Goal: Transaction & Acquisition: Purchase product/service

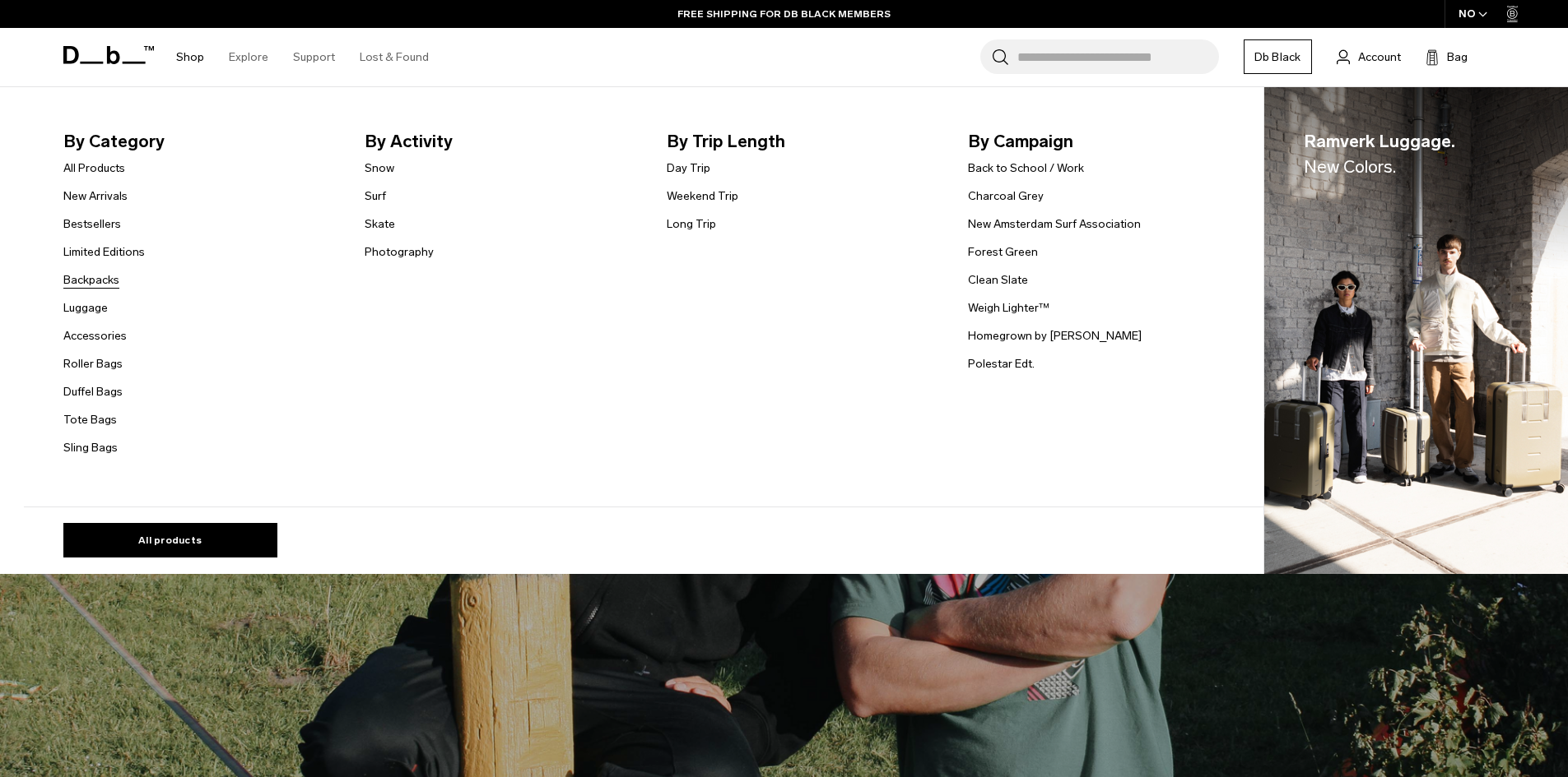
click at [94, 279] on link "Backpacks" at bounding box center [91, 280] width 56 height 18
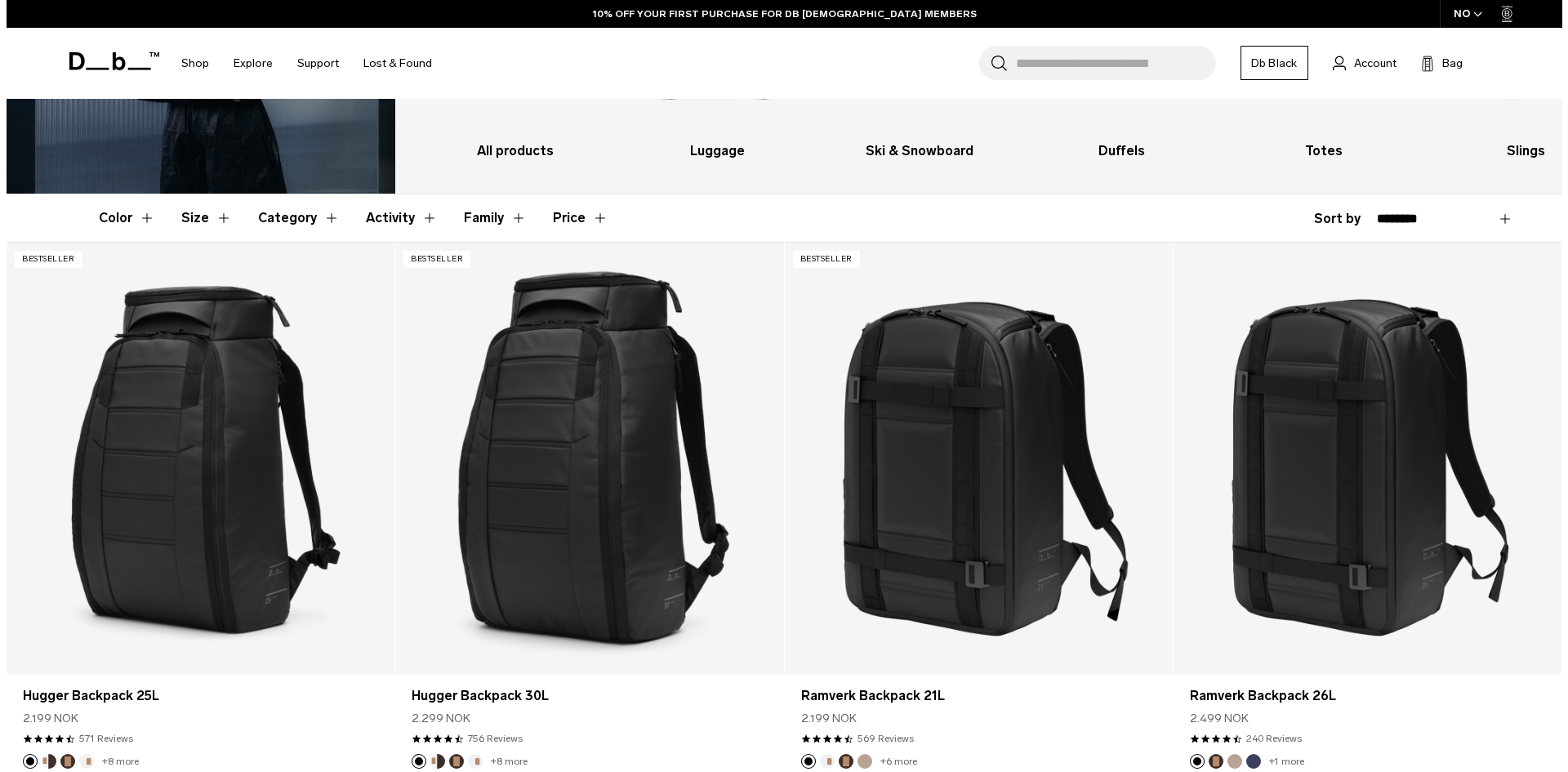
scroll to position [245, 0]
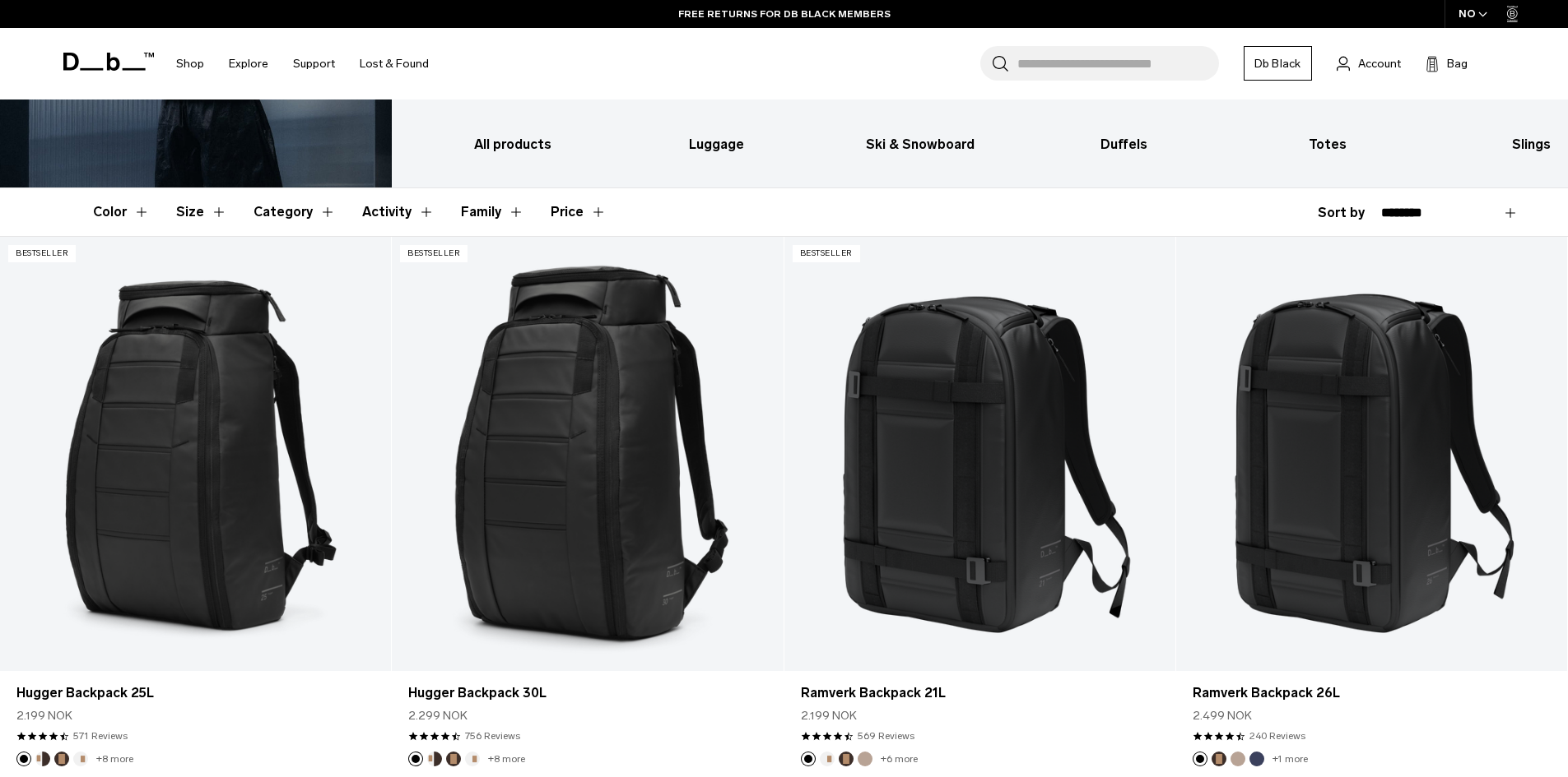
click at [1464, 16] on div "NO" at bounding box center [1473, 13] width 58 height 28
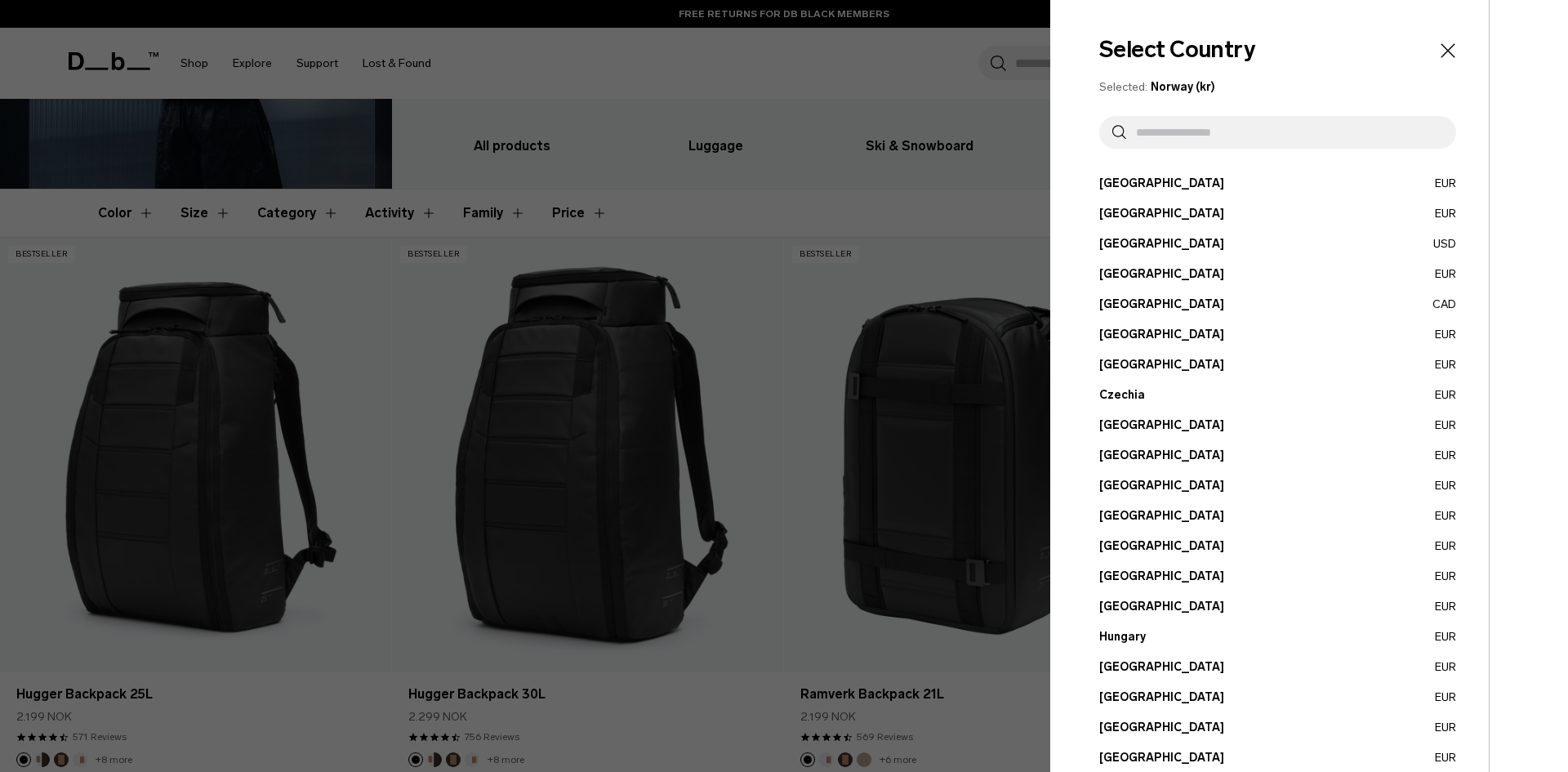
click at [1331, 131] on input "text" at bounding box center [1285, 132] width 317 height 32
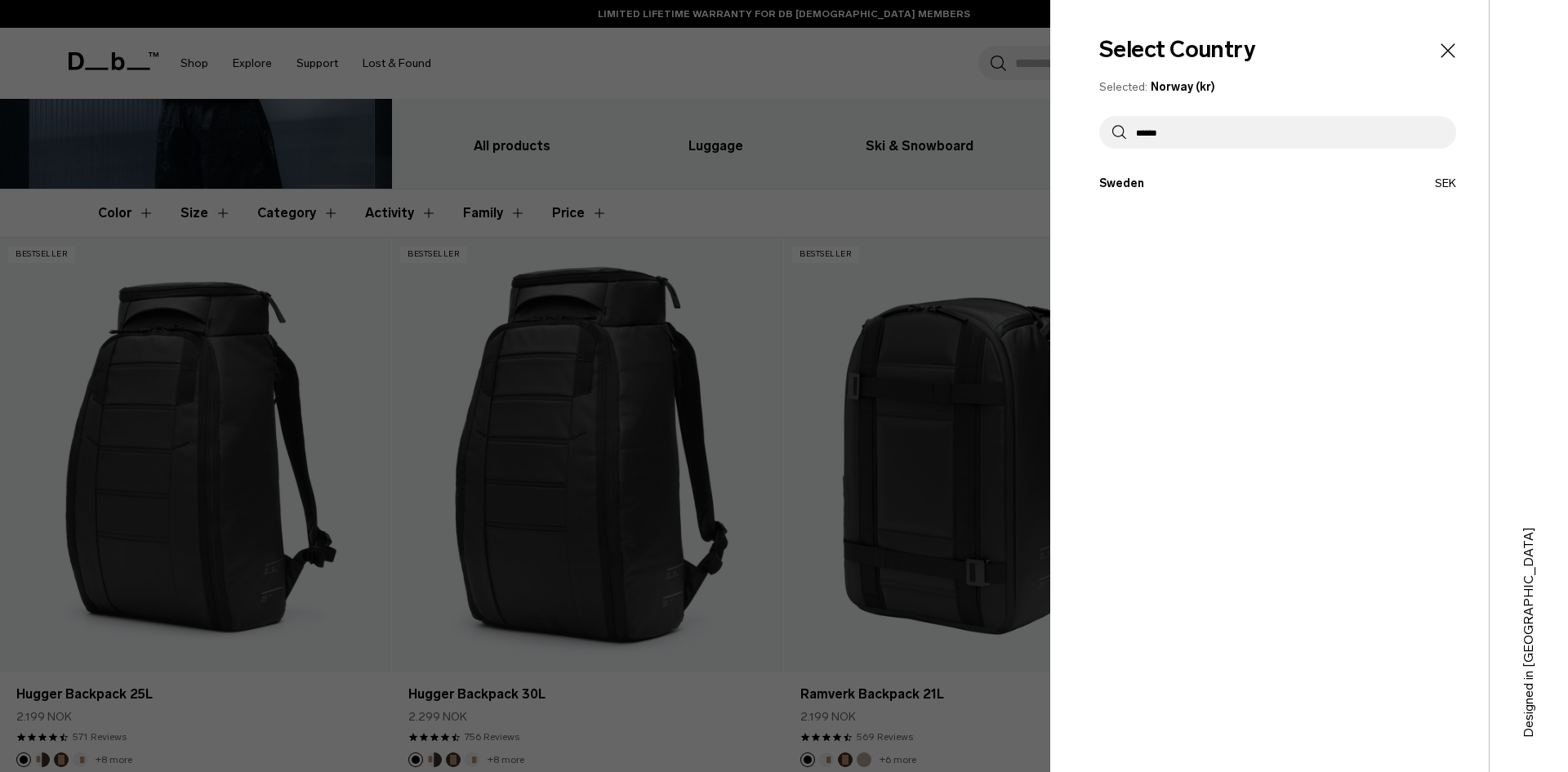
type input "******"
click at [1311, 184] on button "Sweden SEK" at bounding box center [1278, 183] width 357 height 17
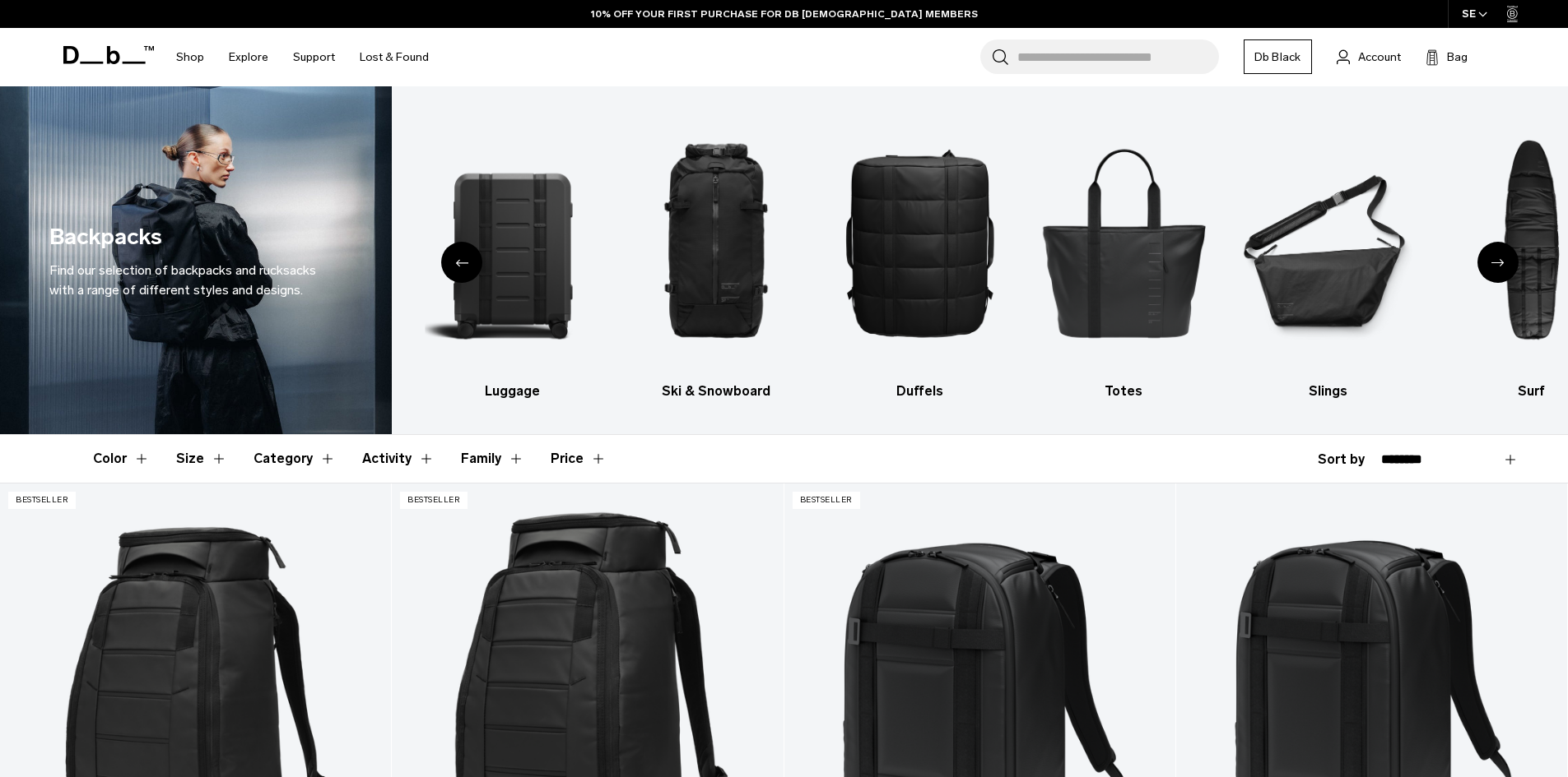
click at [1499, 261] on icon "Next slide" at bounding box center [1498, 262] width 13 height 8
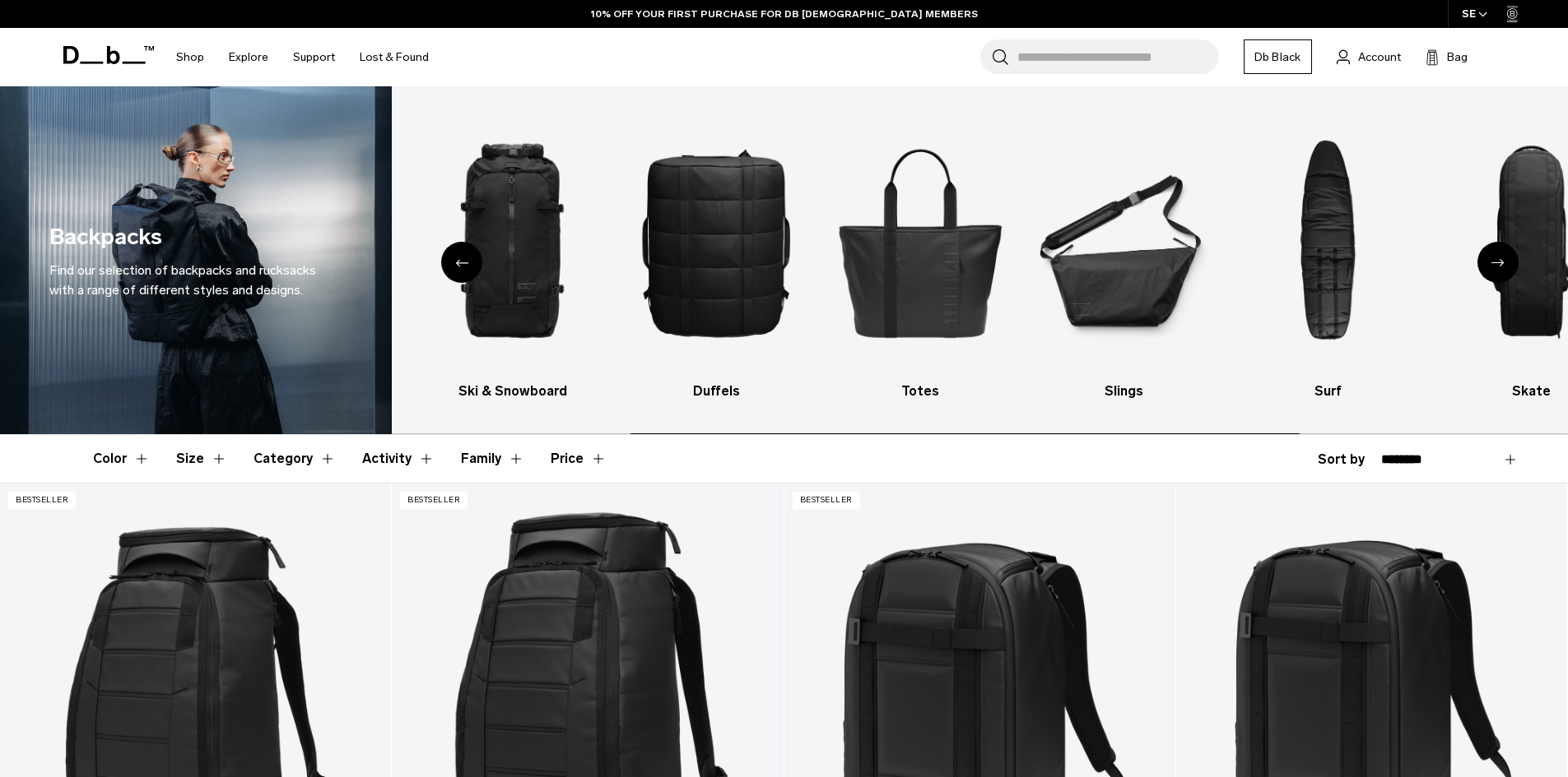
click at [1499, 261] on icon "Next slide" at bounding box center [1498, 262] width 13 height 8
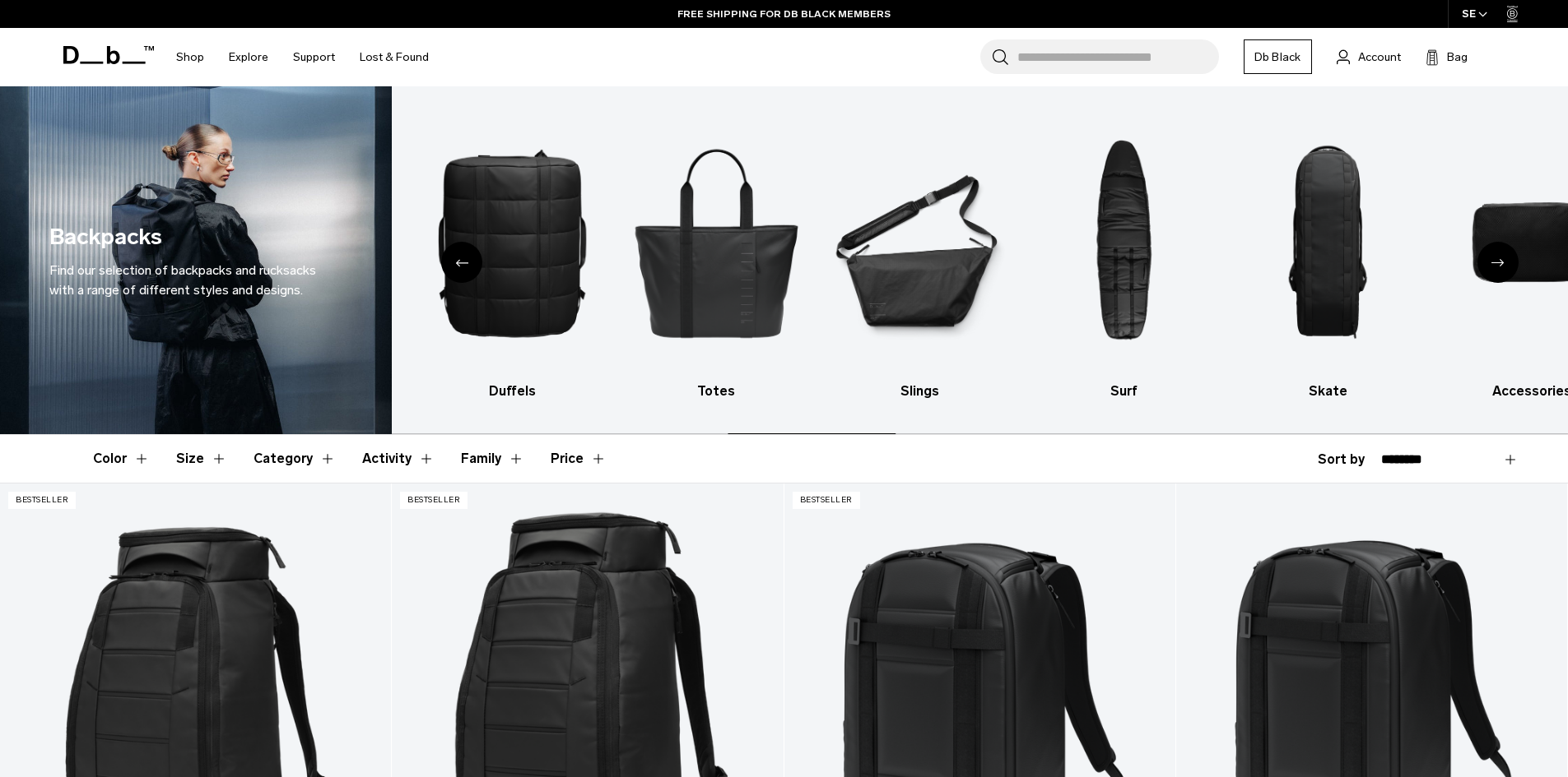
click at [1499, 261] on icon "Next slide" at bounding box center [1498, 262] width 13 height 8
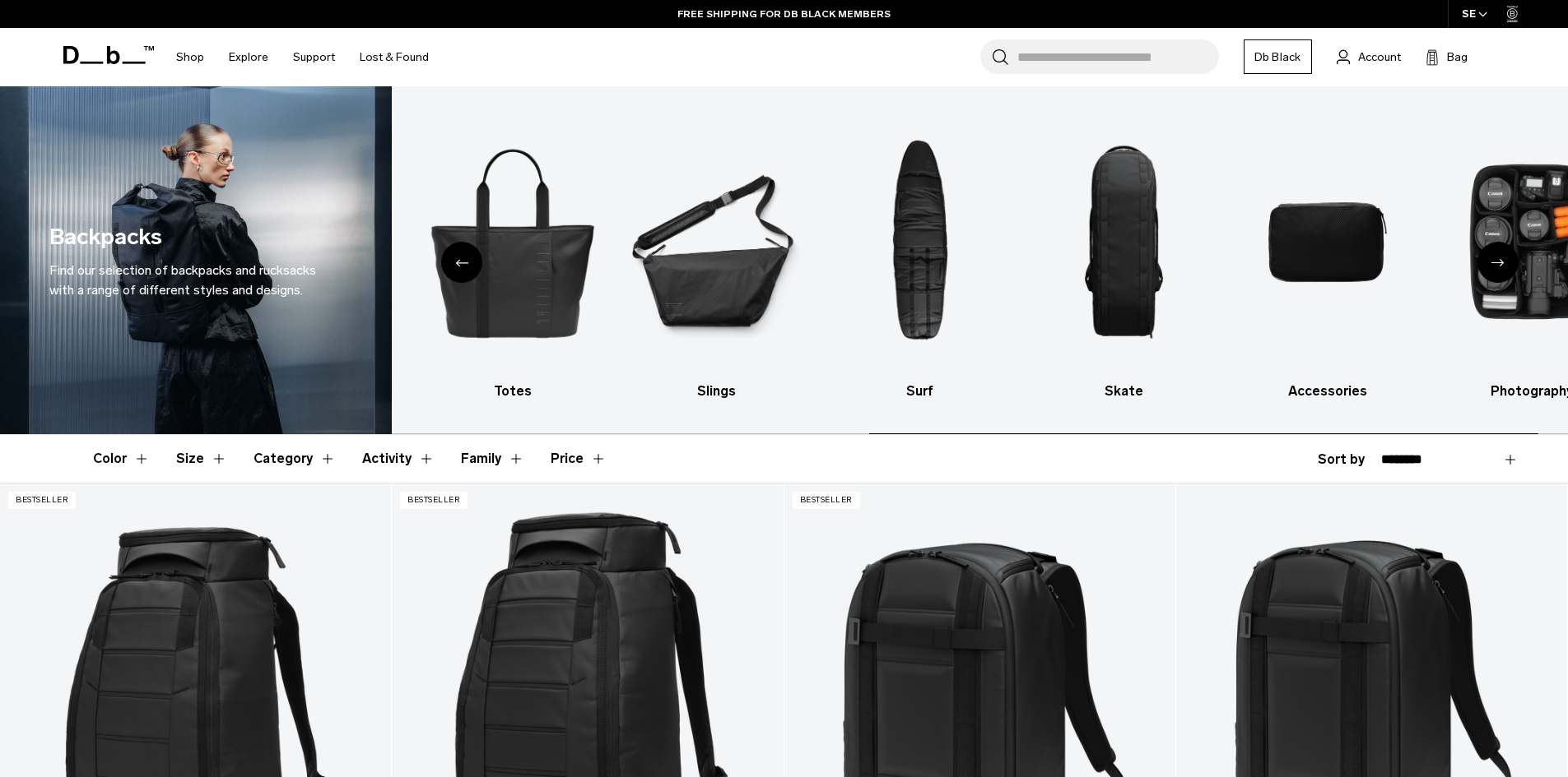
click at [1499, 261] on icon "Next slide" at bounding box center [1498, 262] width 13 height 8
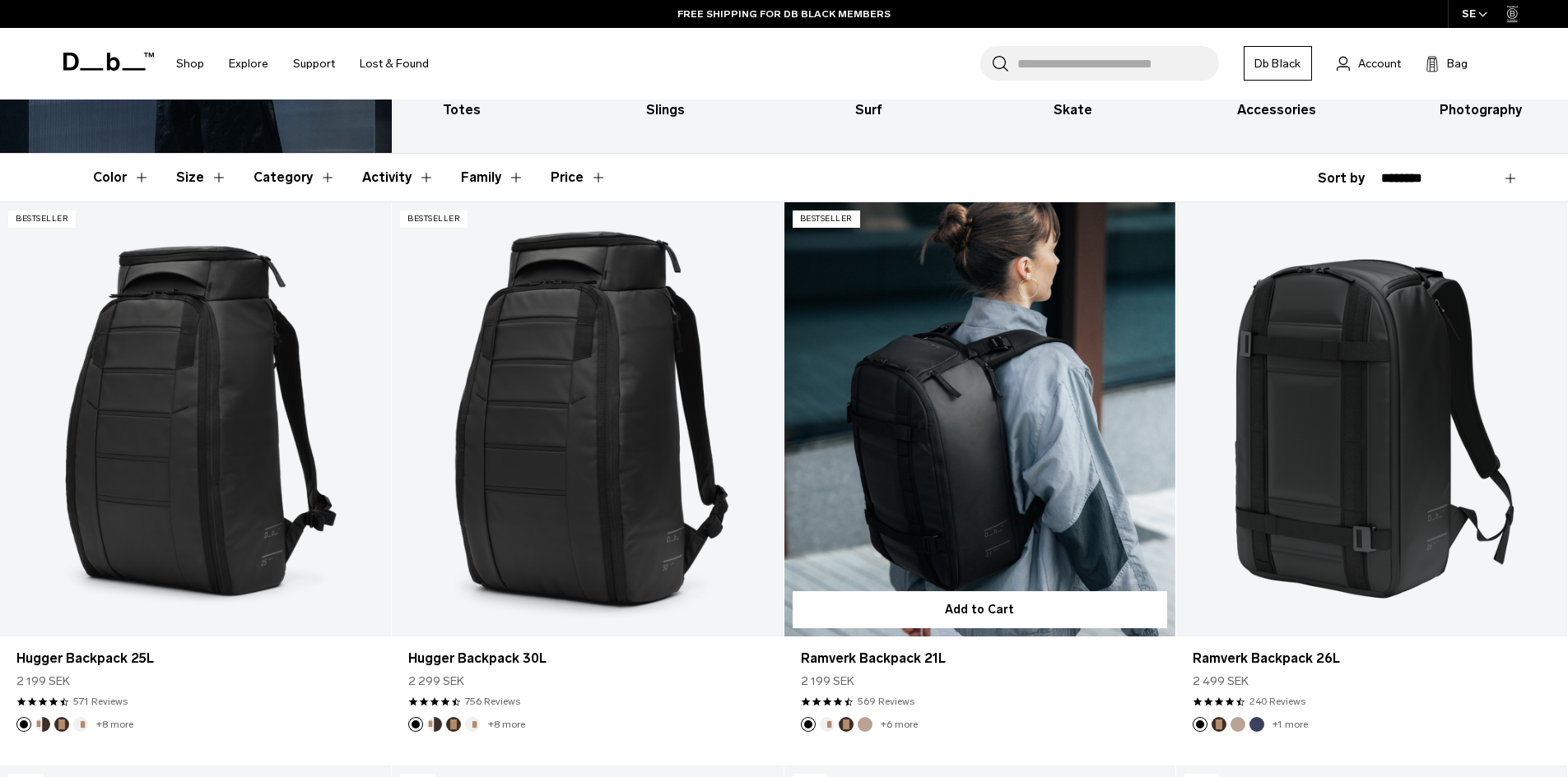
scroll to position [329, 0]
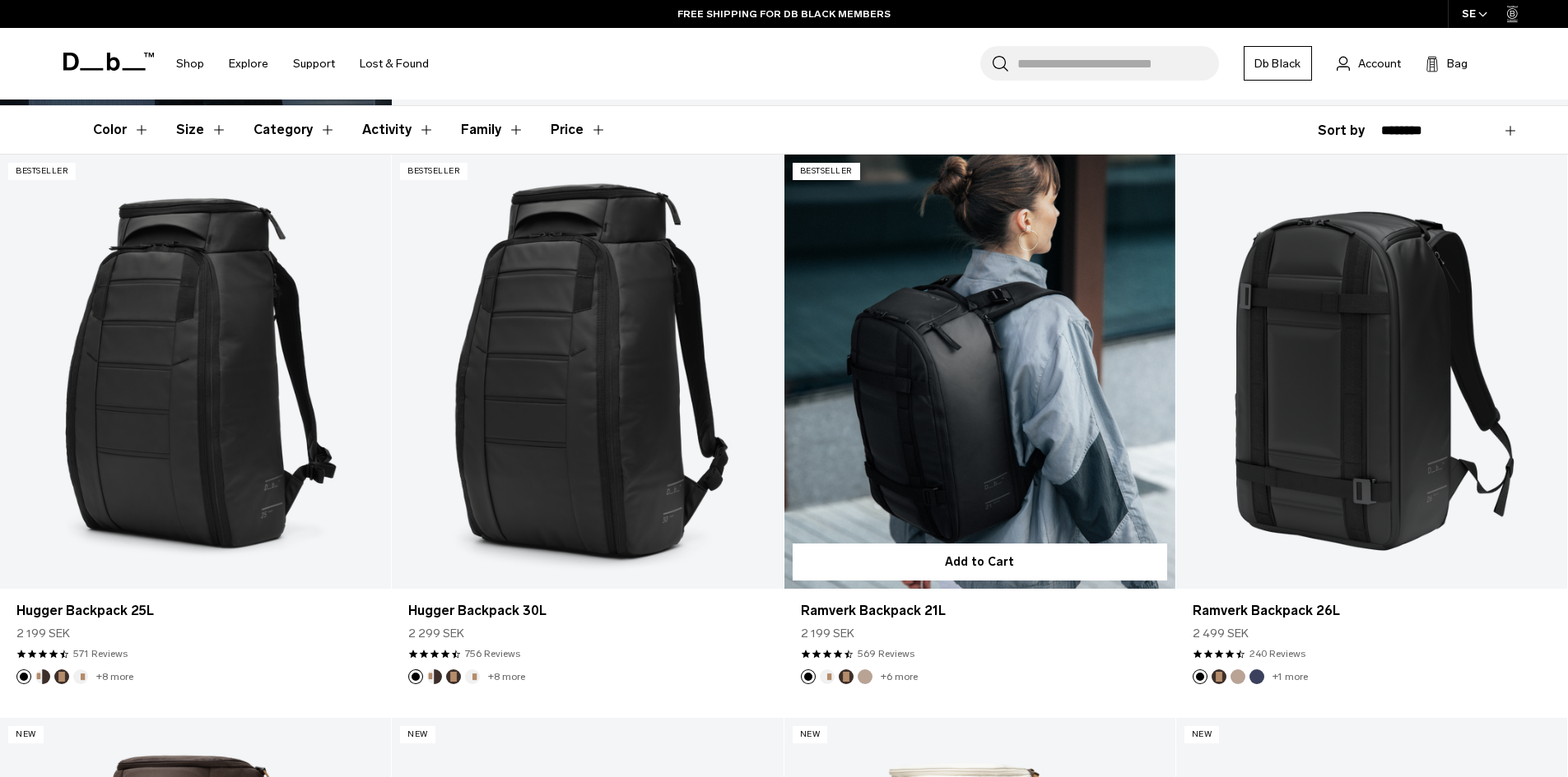
click at [939, 375] on link "Ramverk Backpack 21L" at bounding box center [980, 372] width 391 height 434
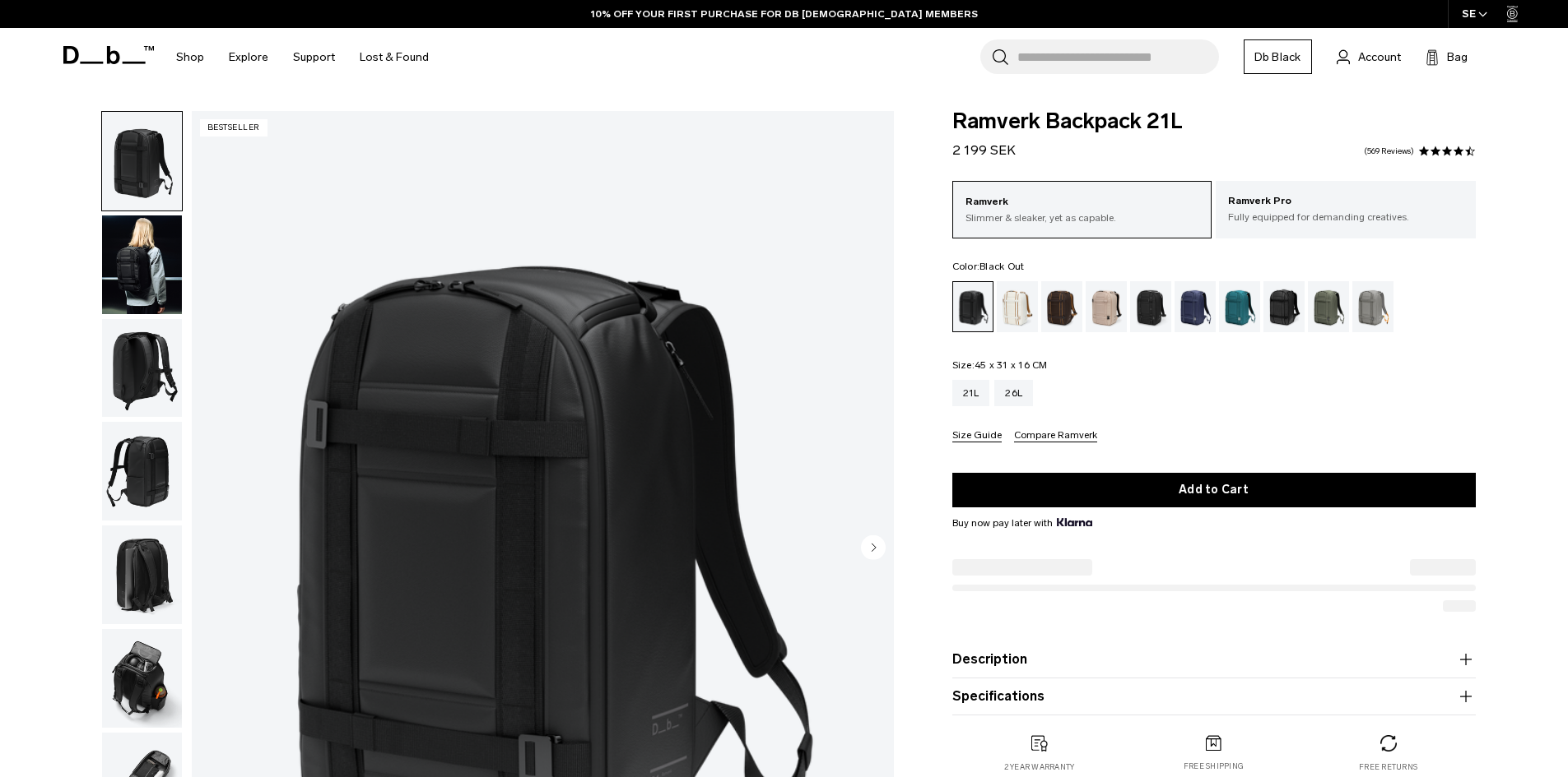
click at [871, 544] on circle "Next slide" at bounding box center [873, 547] width 25 height 25
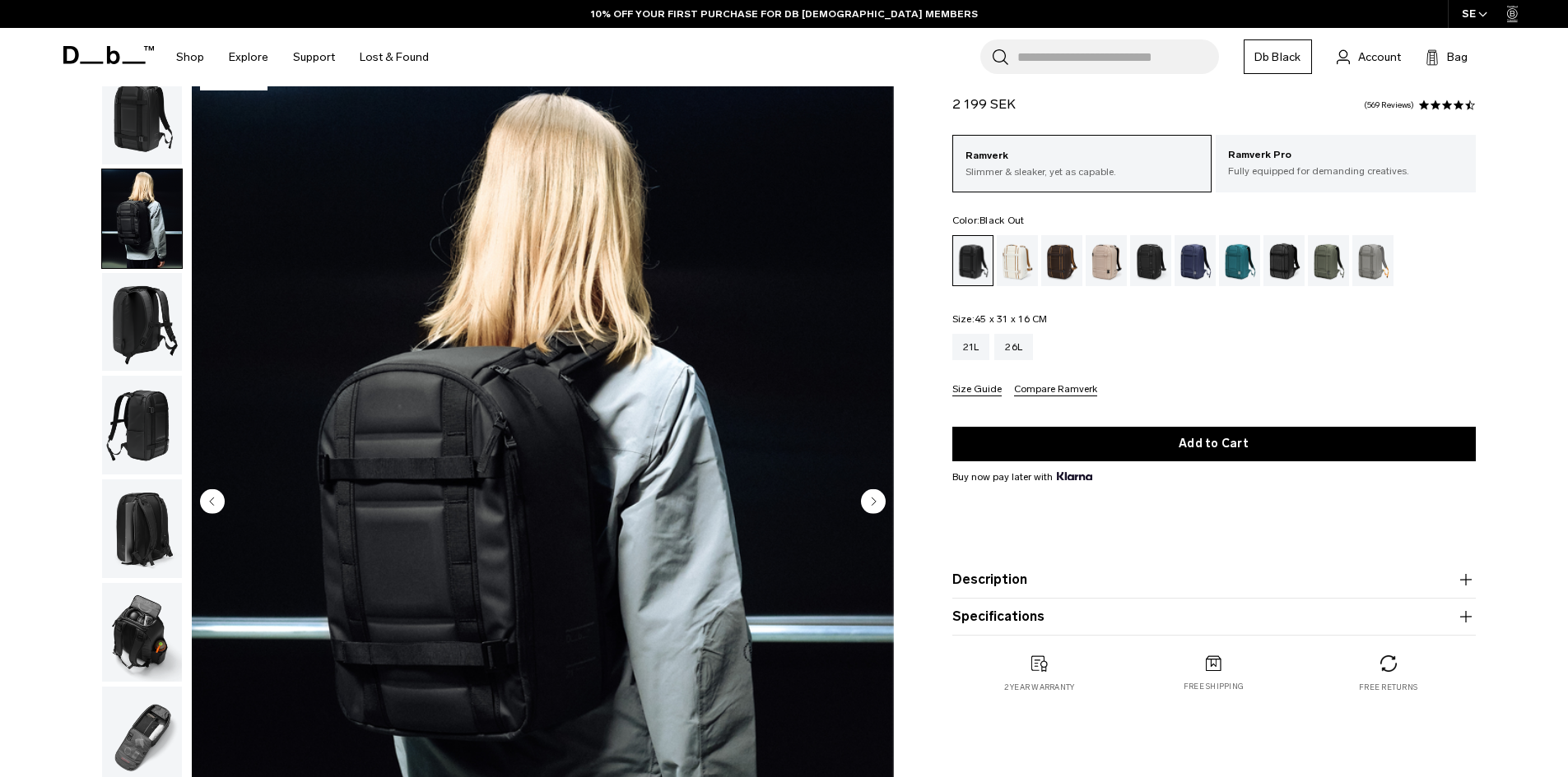
scroll to position [82, 0]
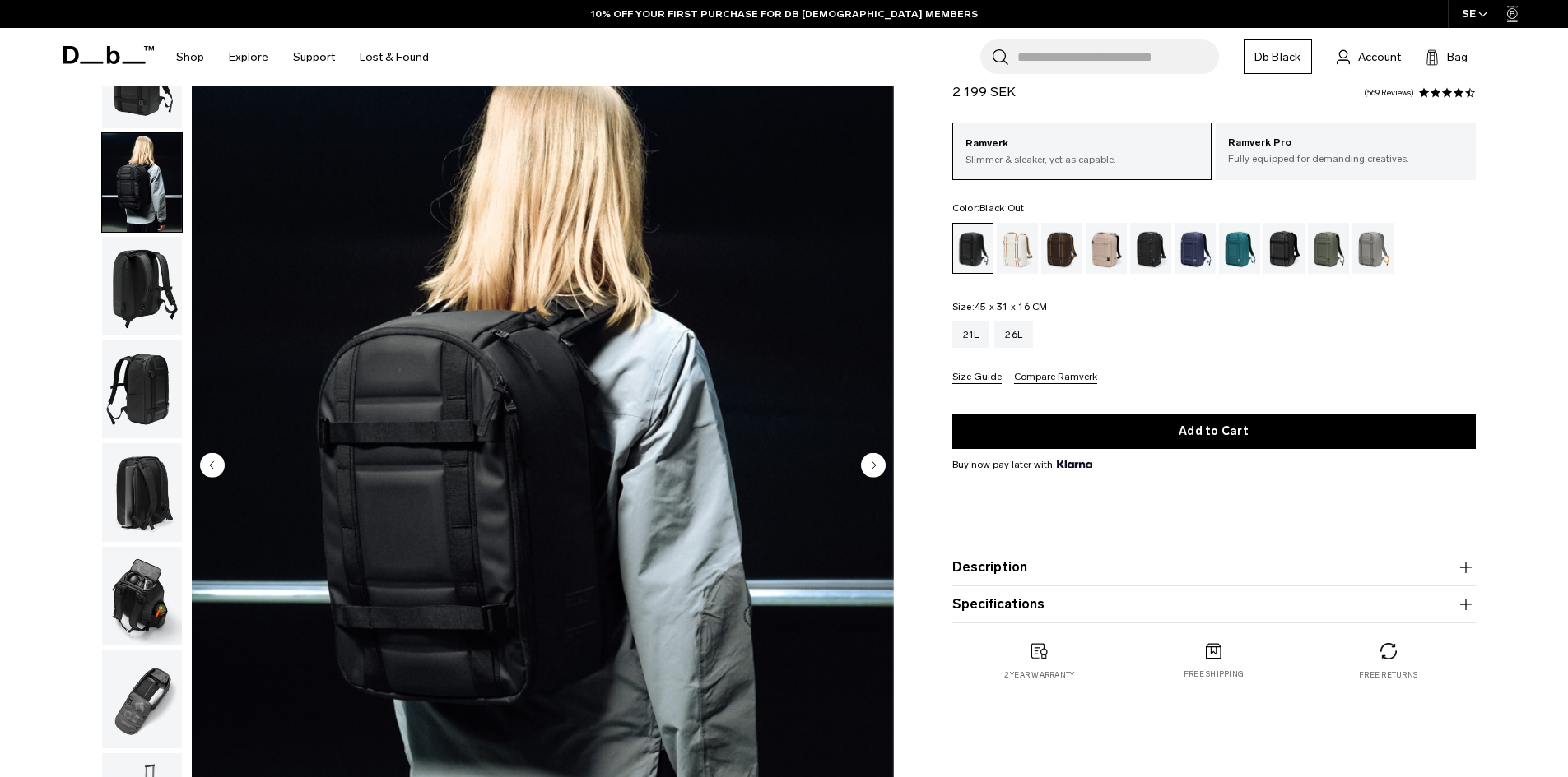
click at [879, 467] on circle "Next slide" at bounding box center [873, 465] width 25 height 25
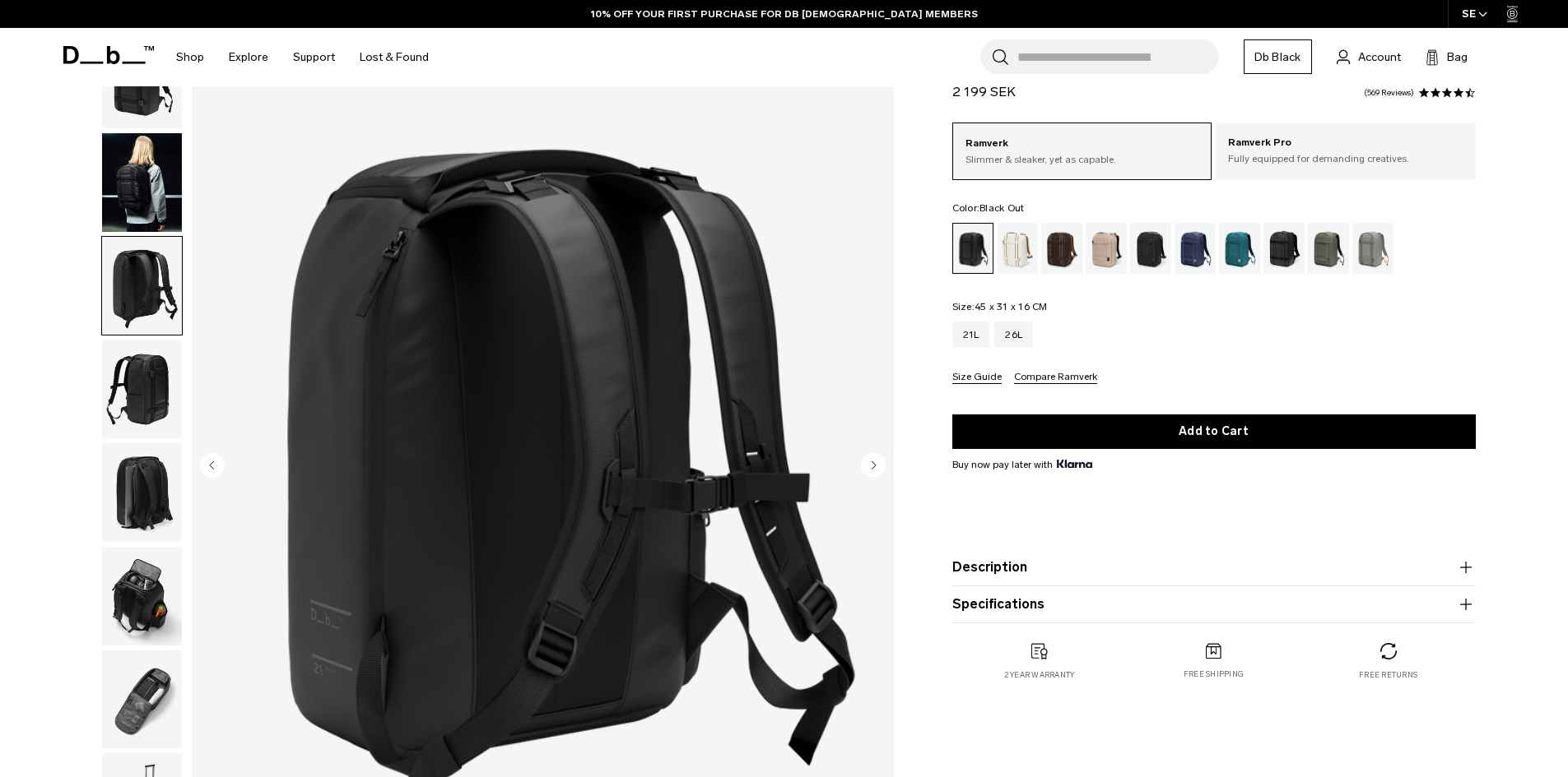
click at [879, 467] on circle "Next slide" at bounding box center [873, 465] width 25 height 25
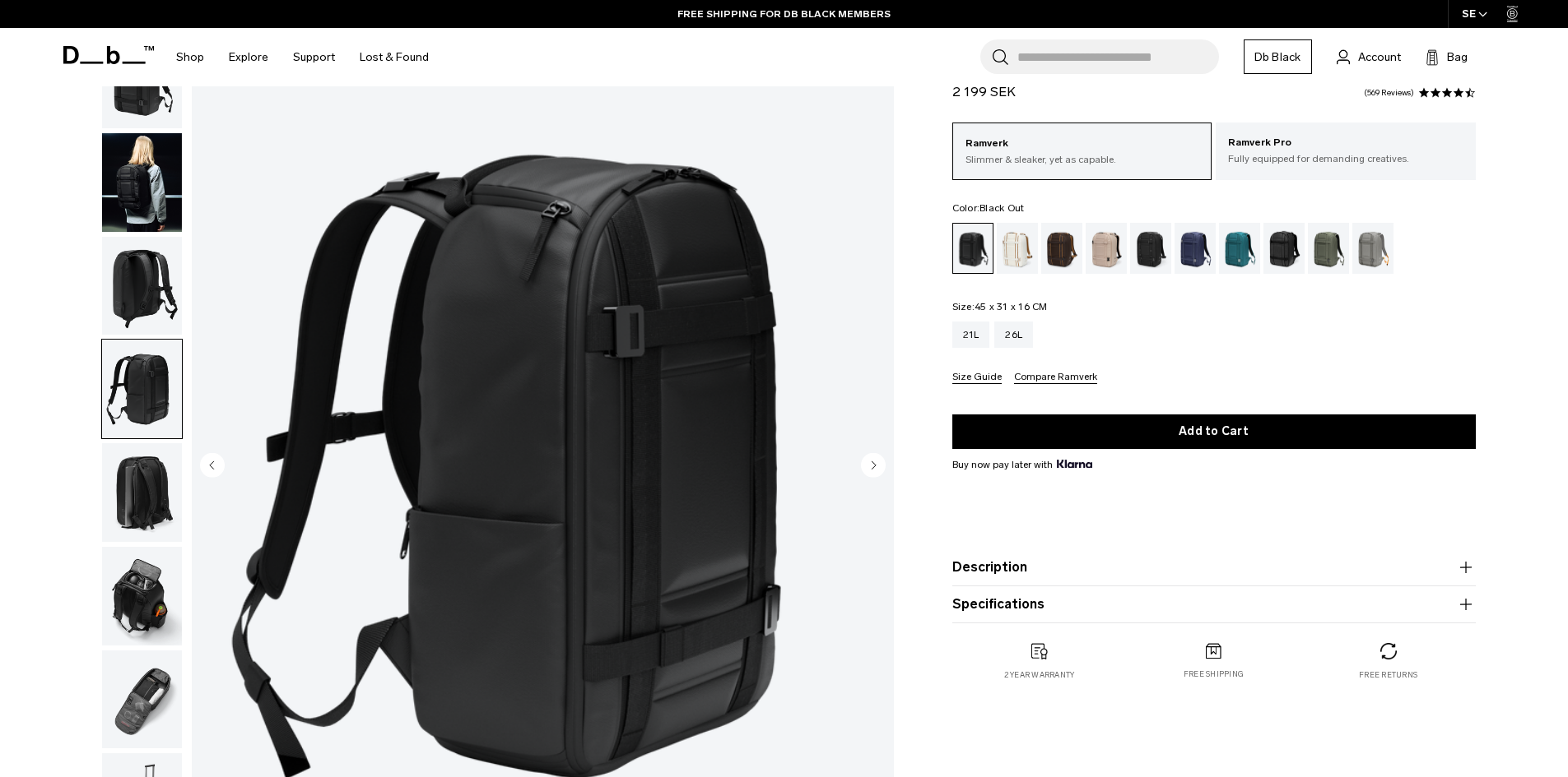
click at [879, 467] on circle "Next slide" at bounding box center [873, 465] width 25 height 25
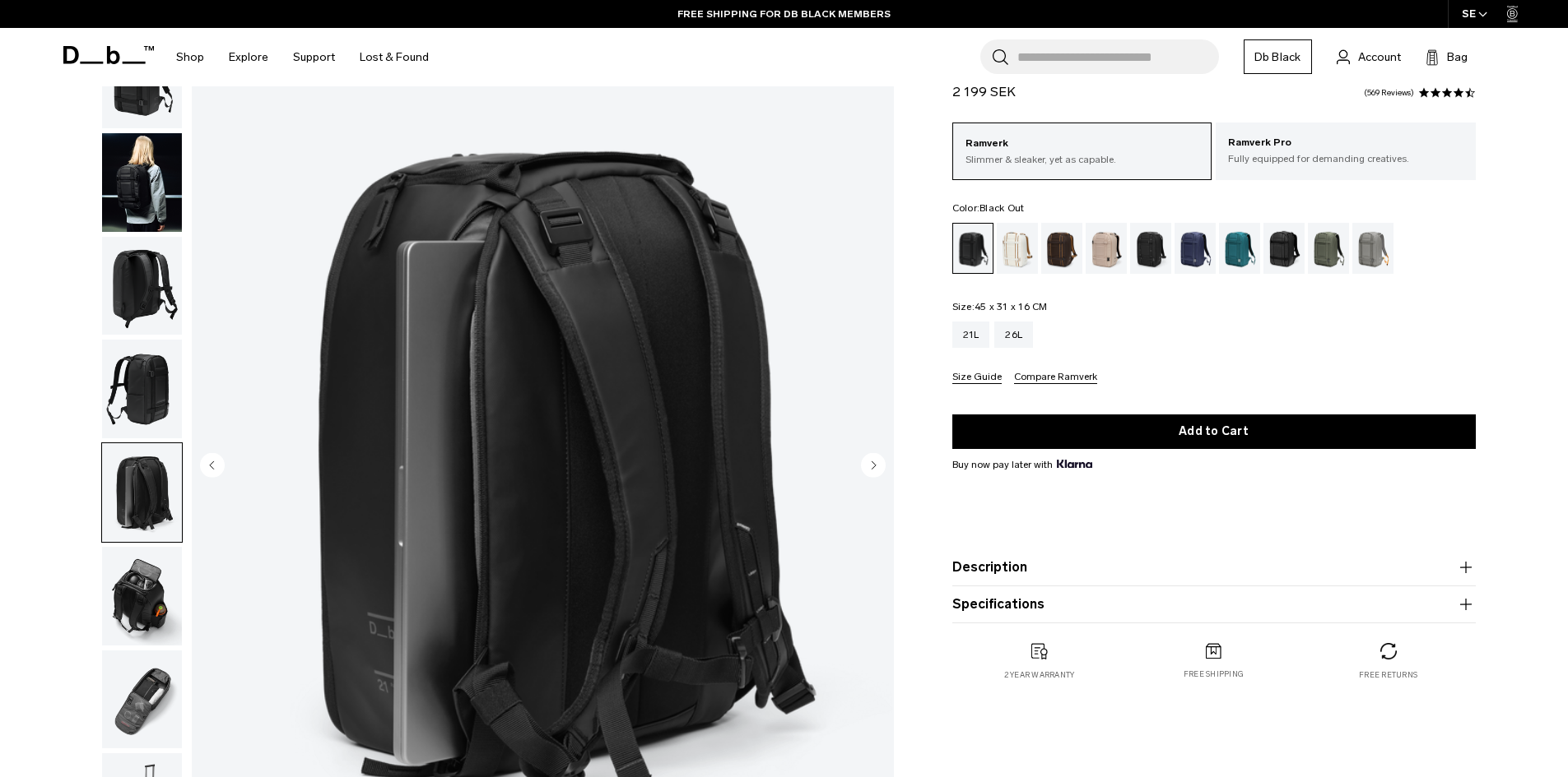
click at [879, 467] on circle "Next slide" at bounding box center [873, 465] width 25 height 25
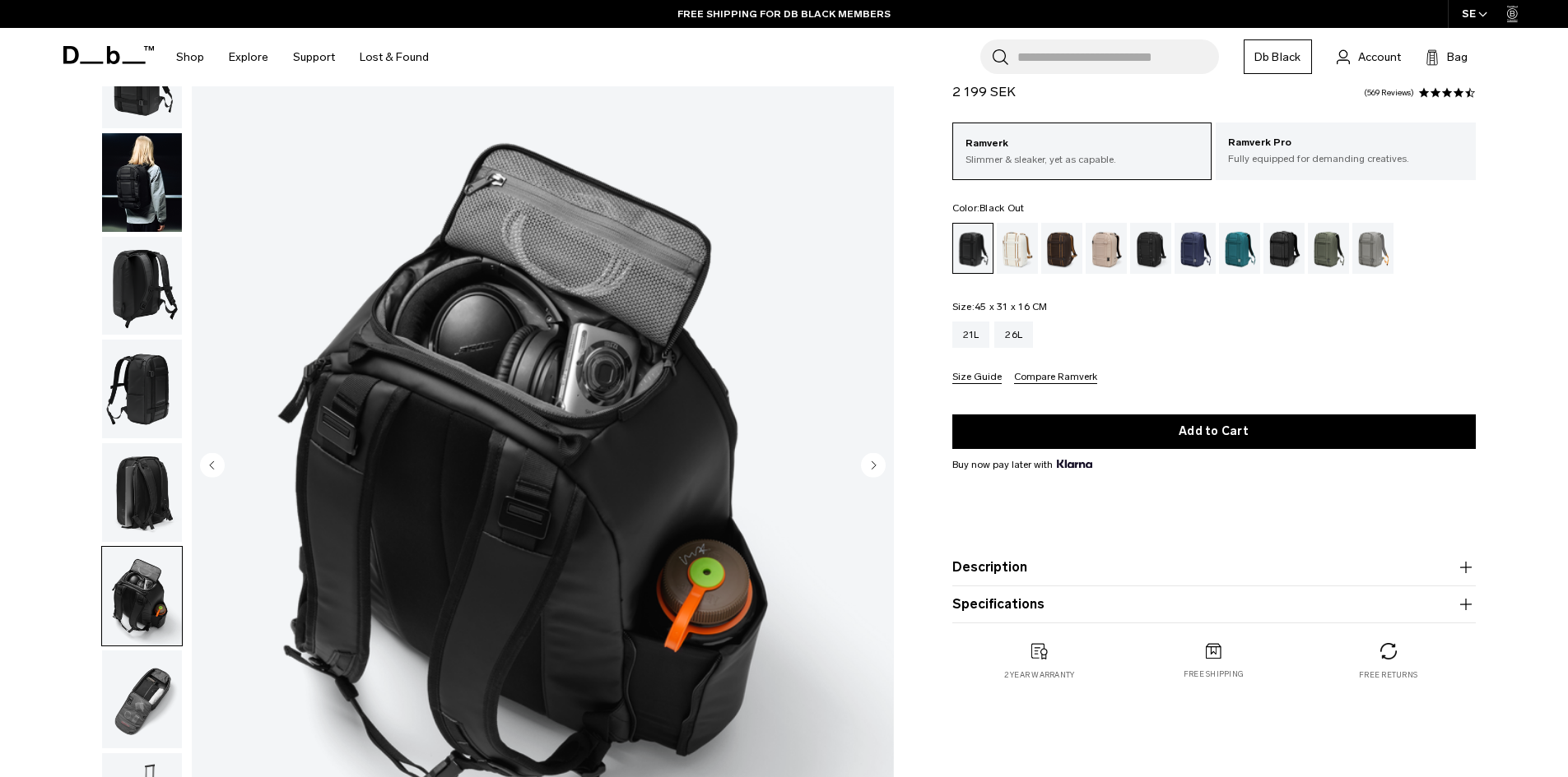
click at [879, 467] on circle "Next slide" at bounding box center [873, 465] width 25 height 25
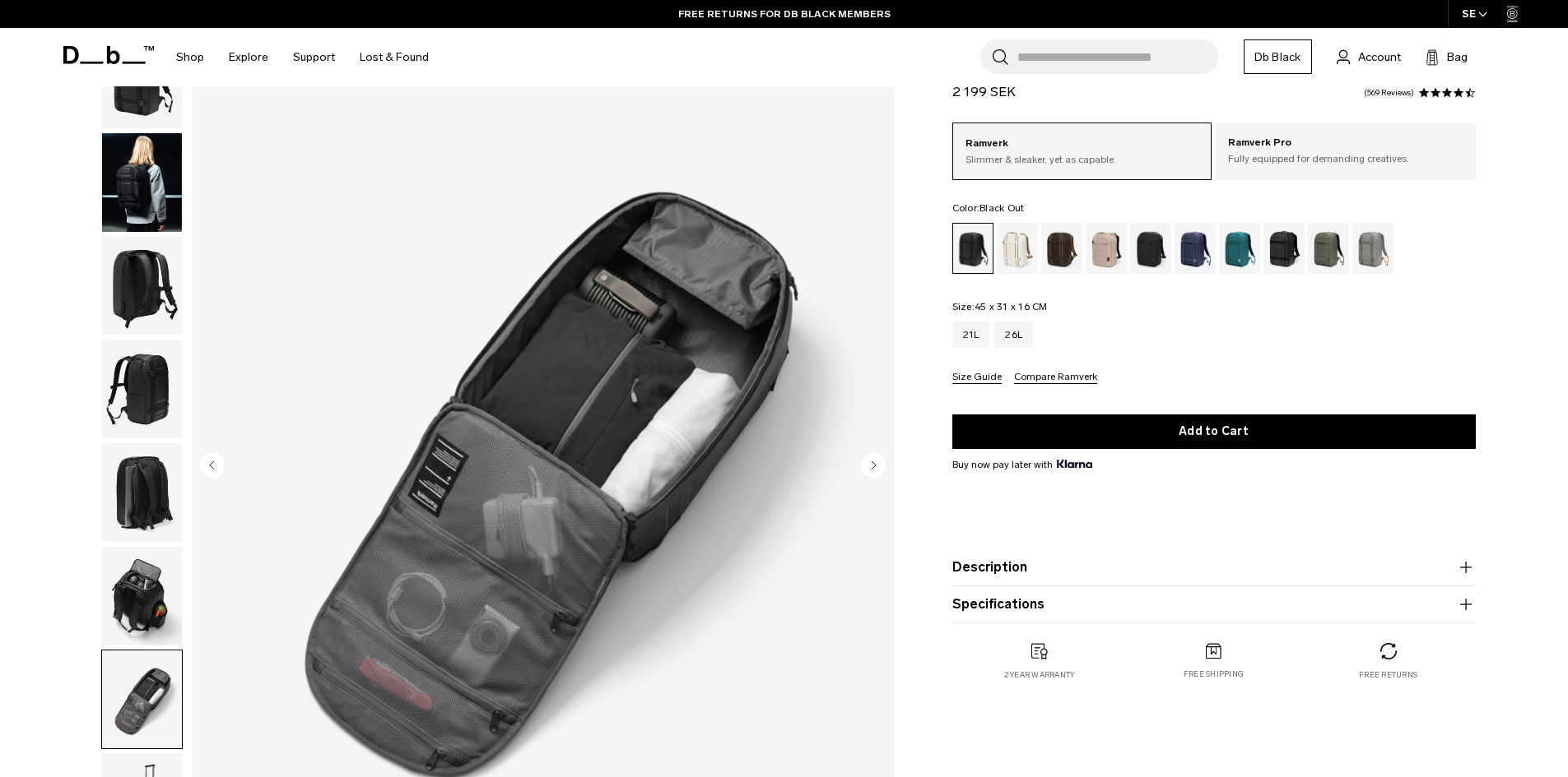
click at [879, 467] on circle "Next slide" at bounding box center [873, 465] width 25 height 25
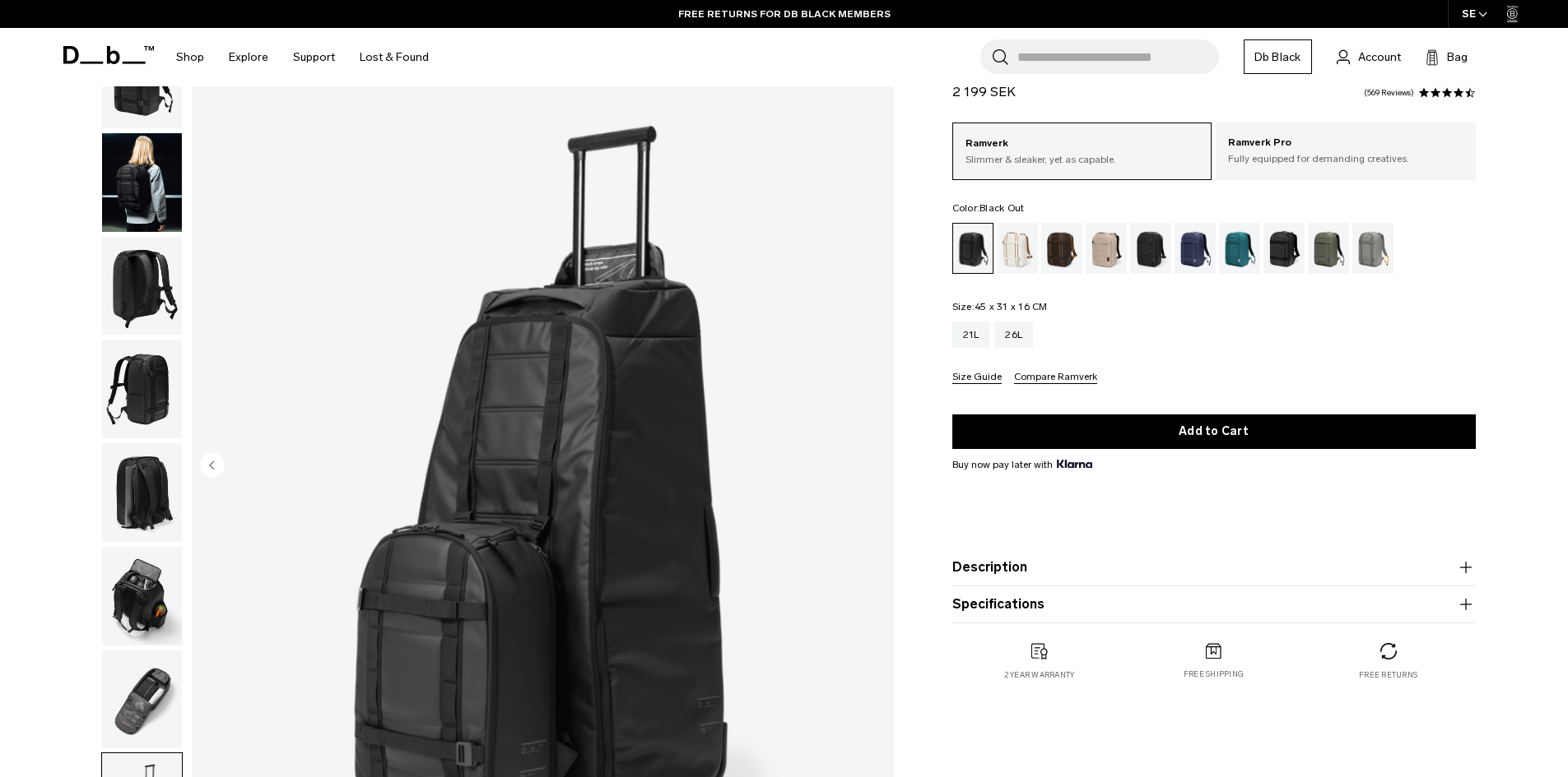
click at [879, 467] on img "8 / 8" at bounding box center [542, 466] width 702 height 876
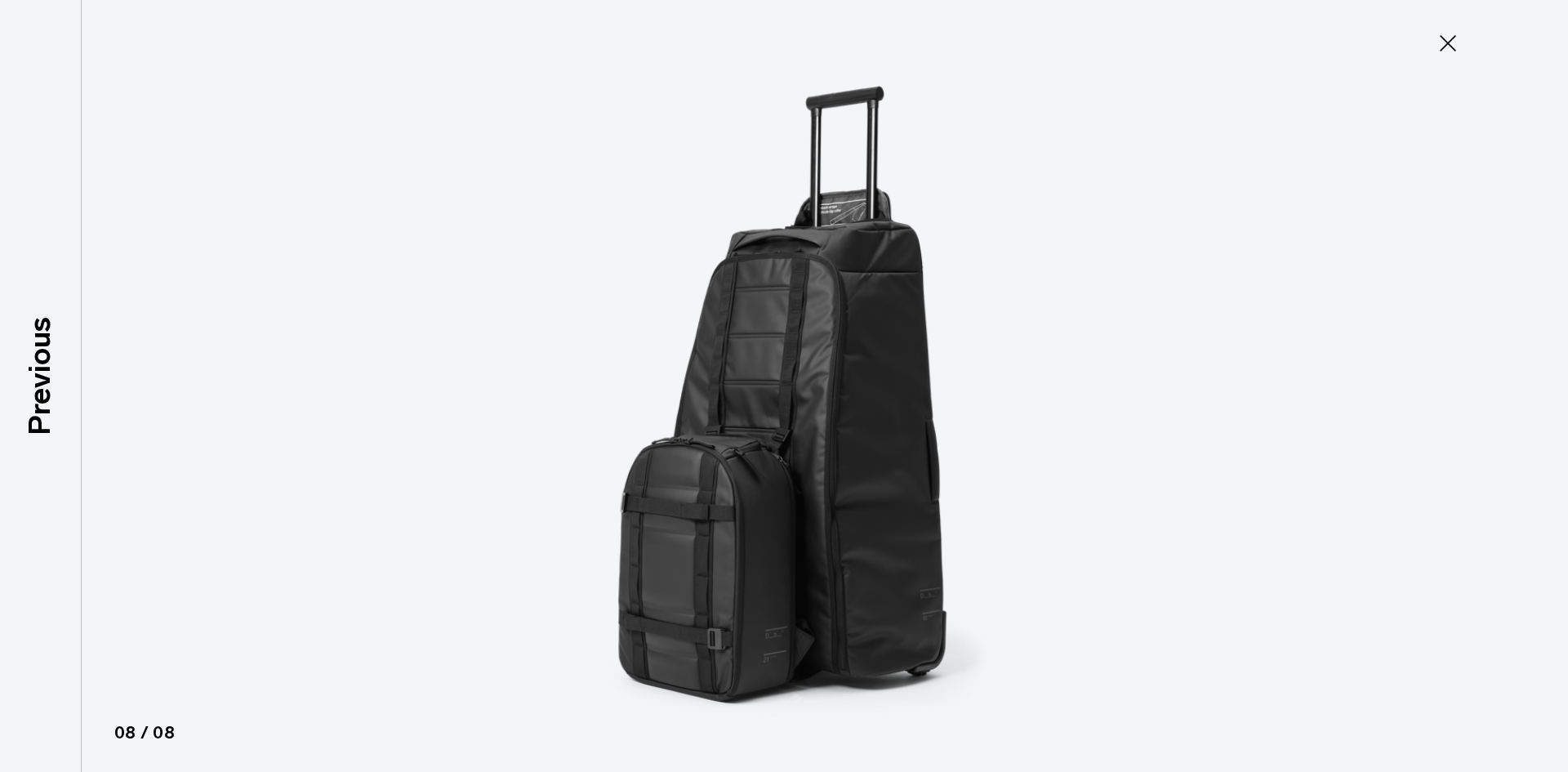
click at [1441, 42] on icon at bounding box center [1449, 43] width 27 height 27
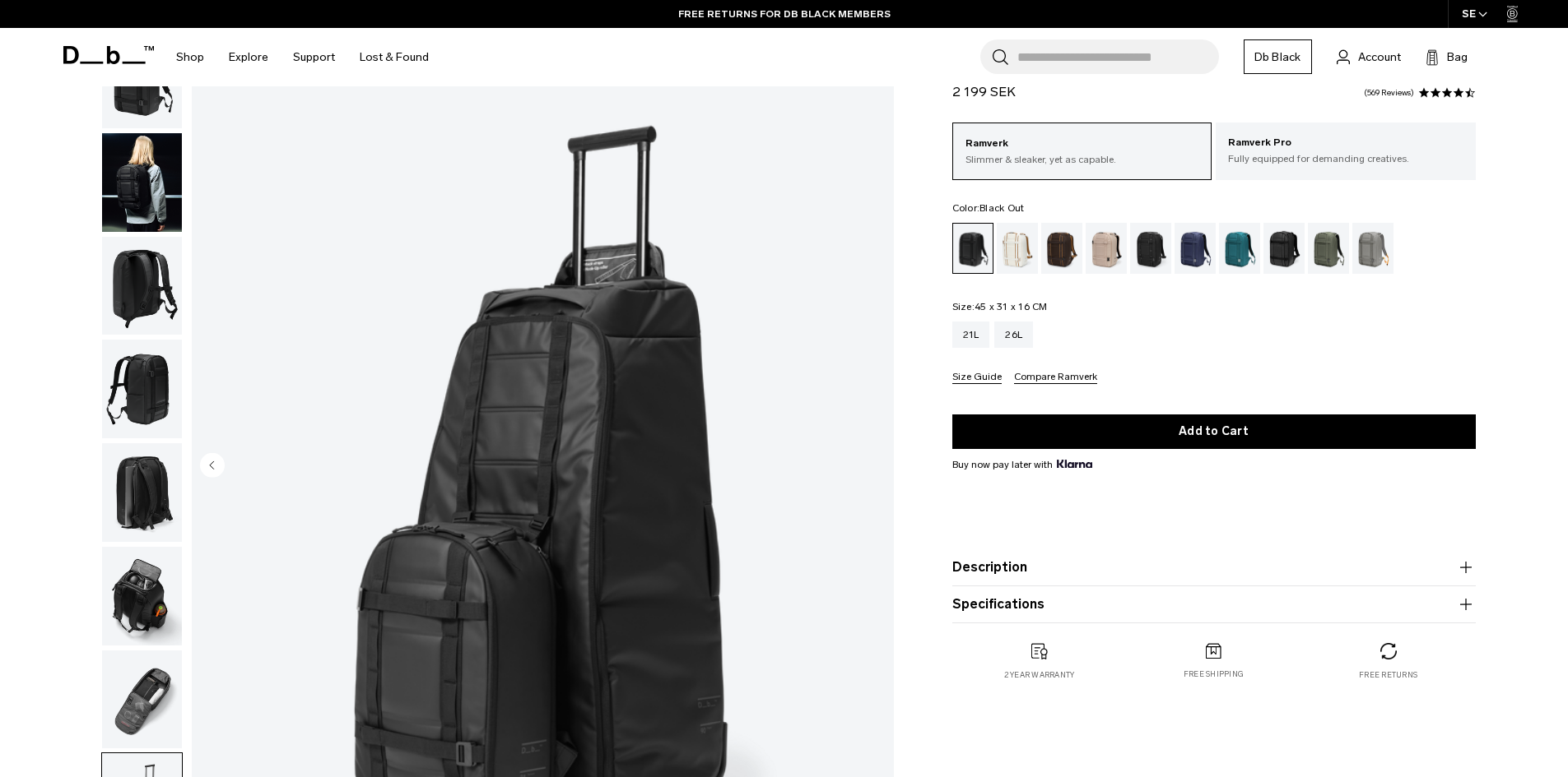
click at [149, 189] on img "button" at bounding box center [141, 182] width 79 height 99
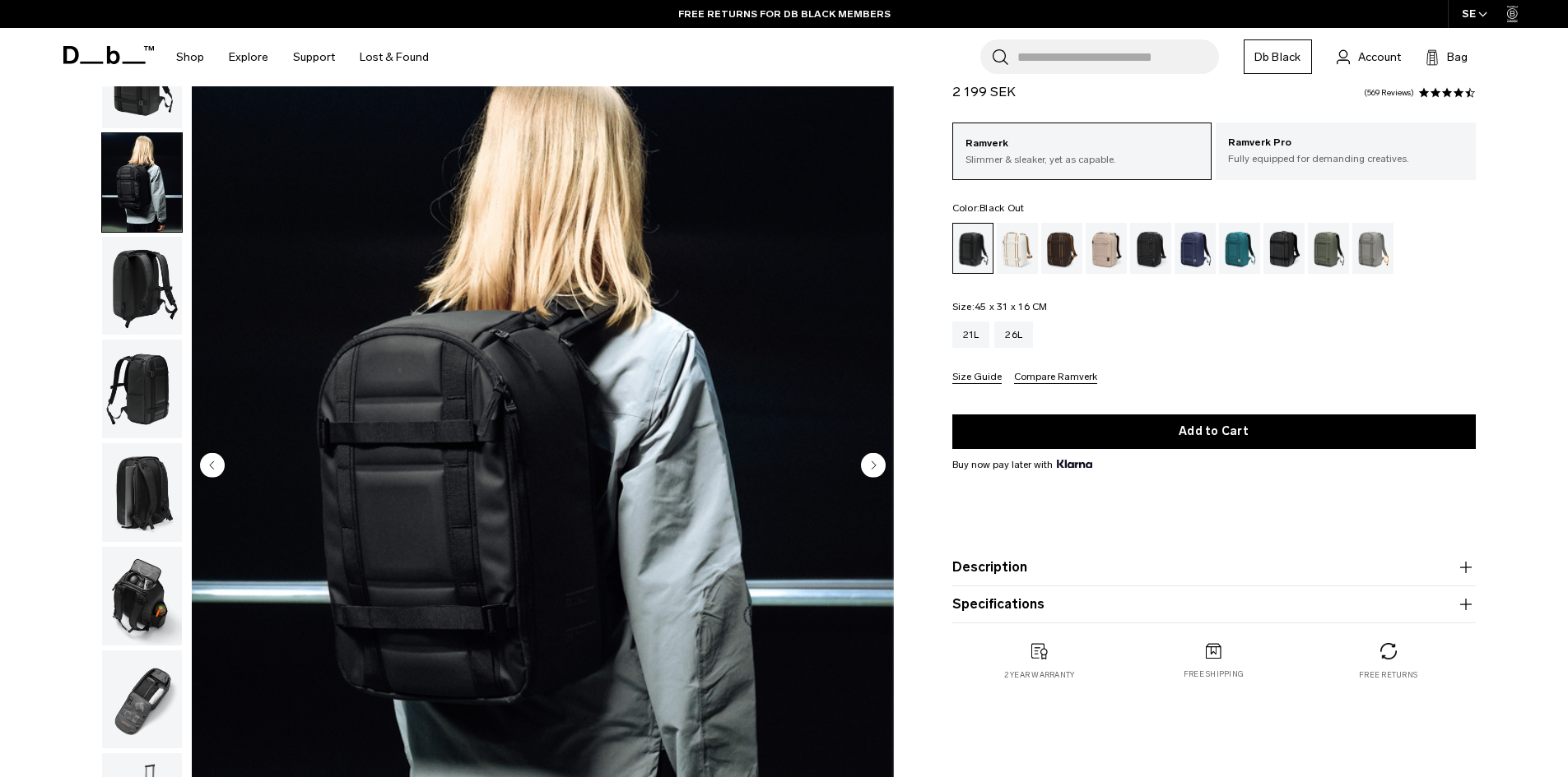
scroll to position [0, 0]
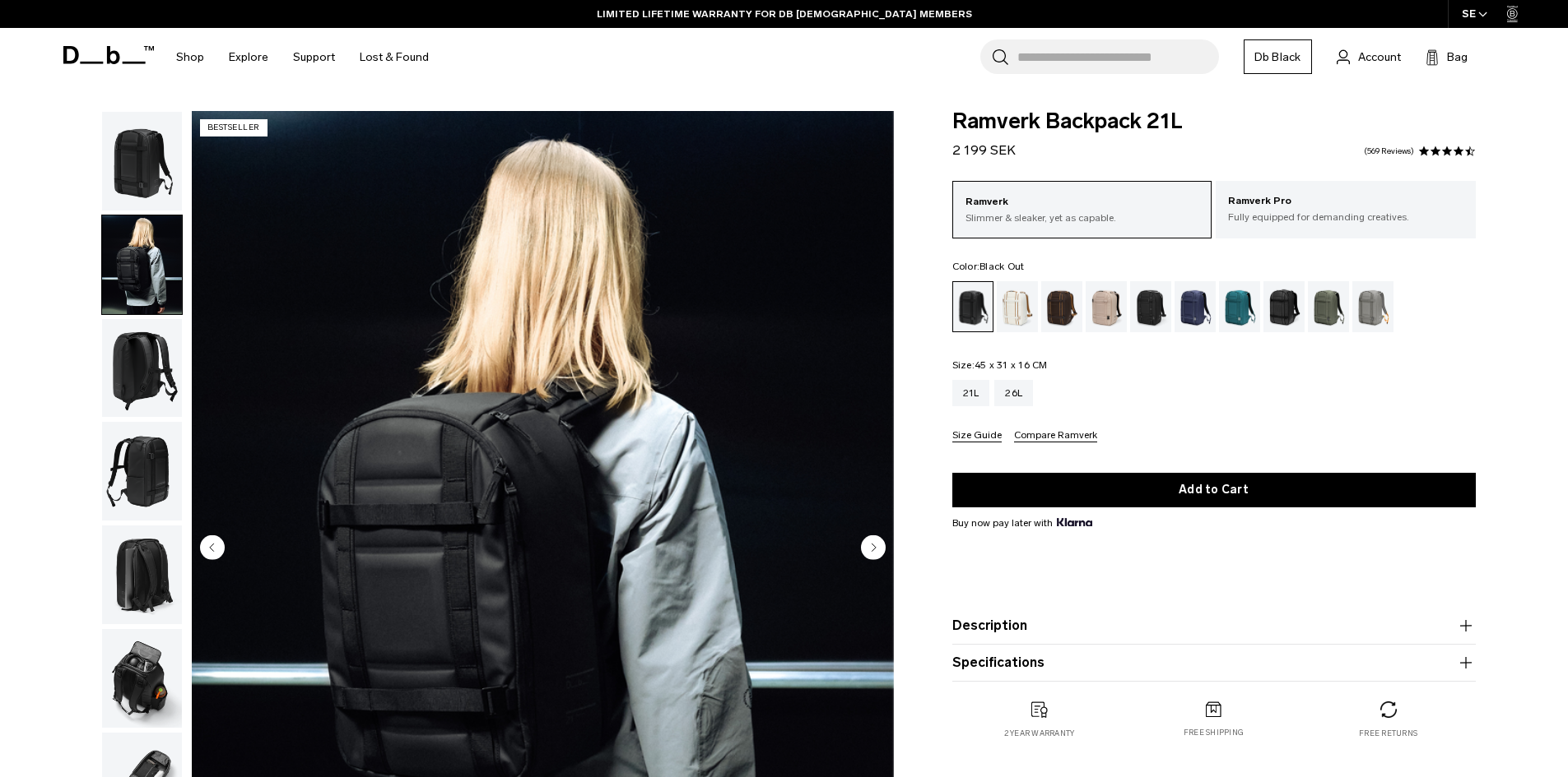
click at [970, 312] on div "Black Out" at bounding box center [973, 307] width 40 height 49
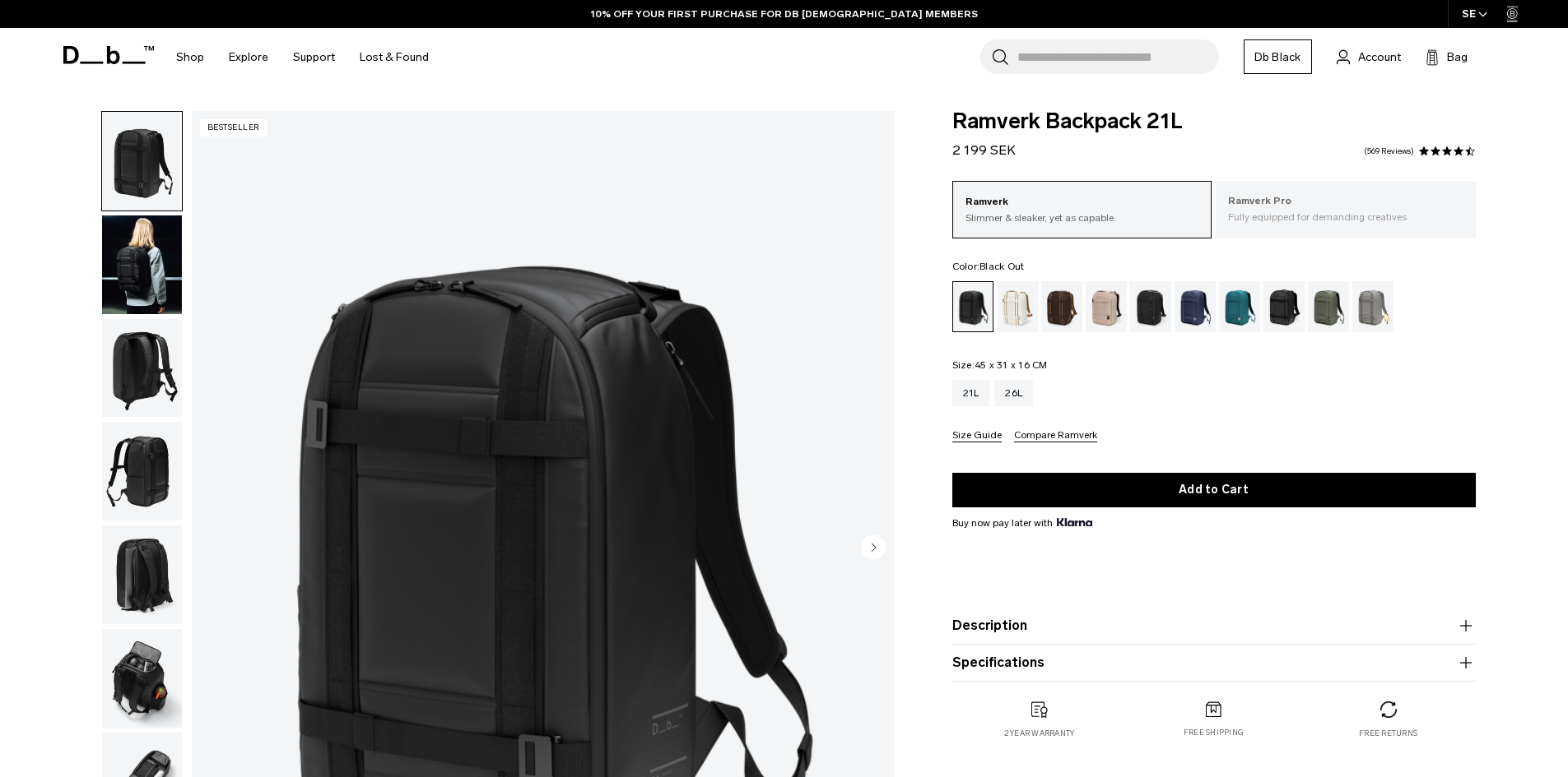
click at [1249, 227] on div "Ramverk Pro Fully equipped for demanding creatives." at bounding box center [1345, 209] width 260 height 56
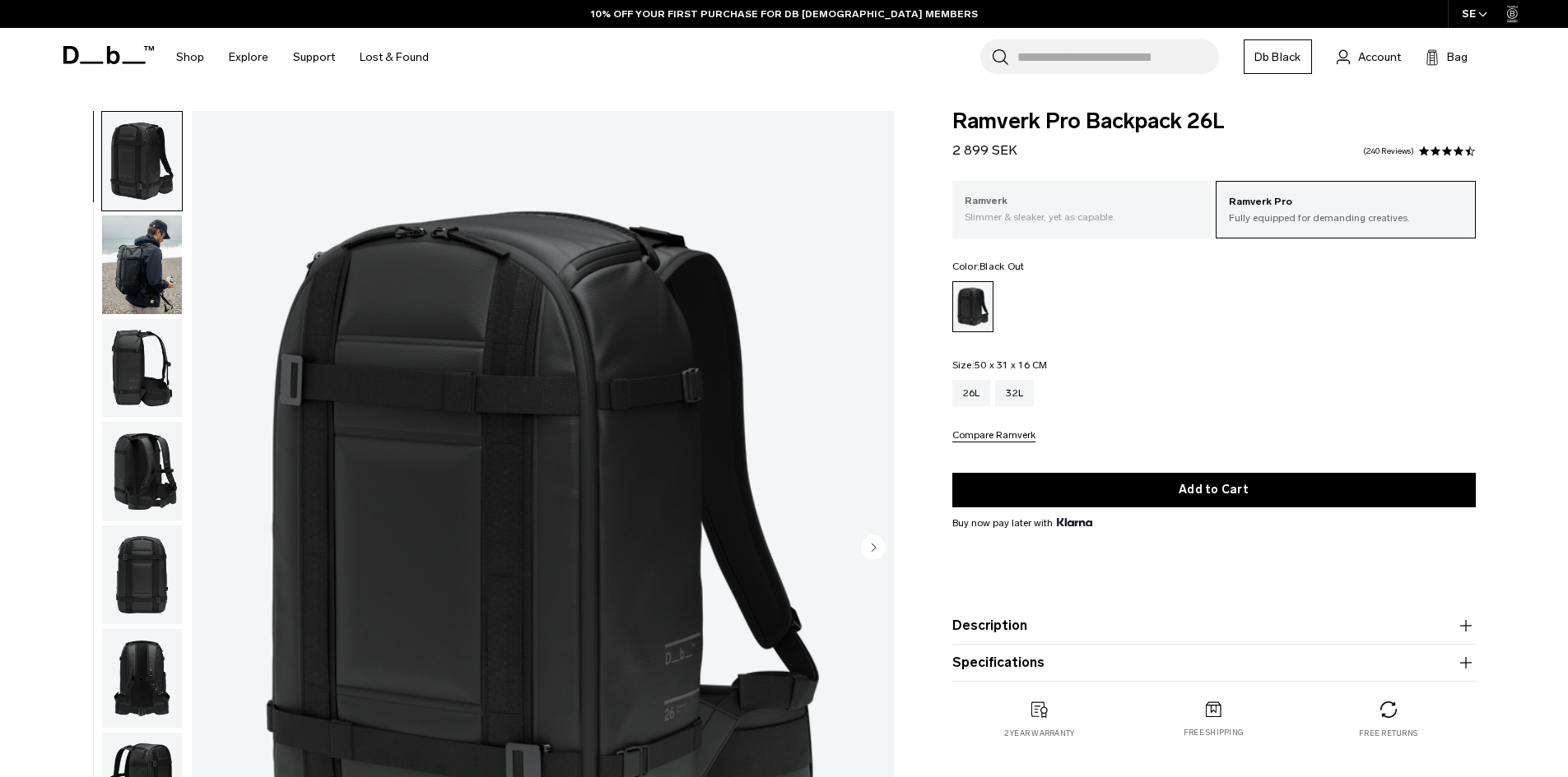
click at [1143, 222] on p "Slimmer & sleaker, yet as capable." at bounding box center [1082, 217] width 236 height 15
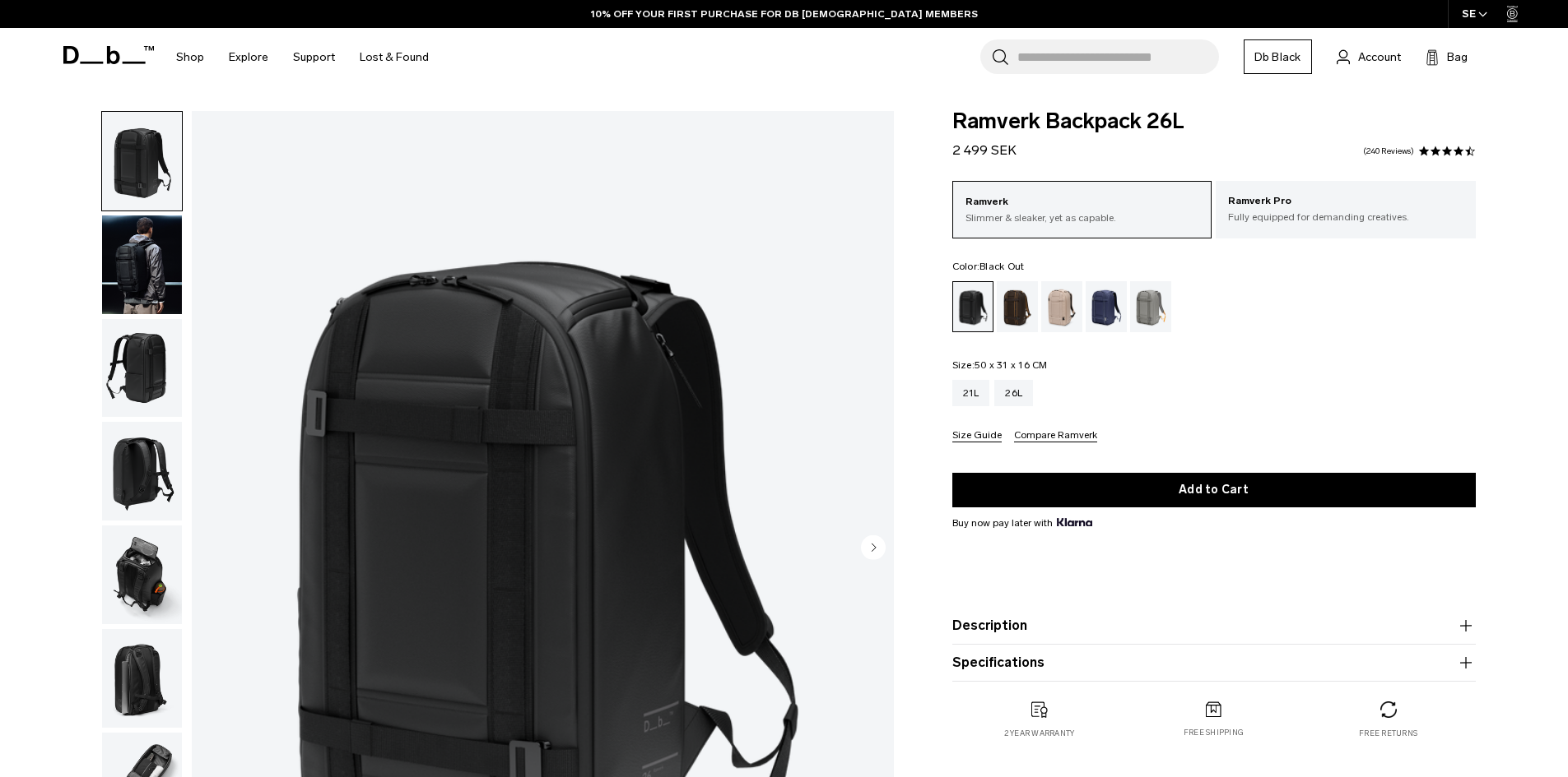
click at [1457, 620] on icon "button" at bounding box center [1466, 626] width 20 height 20
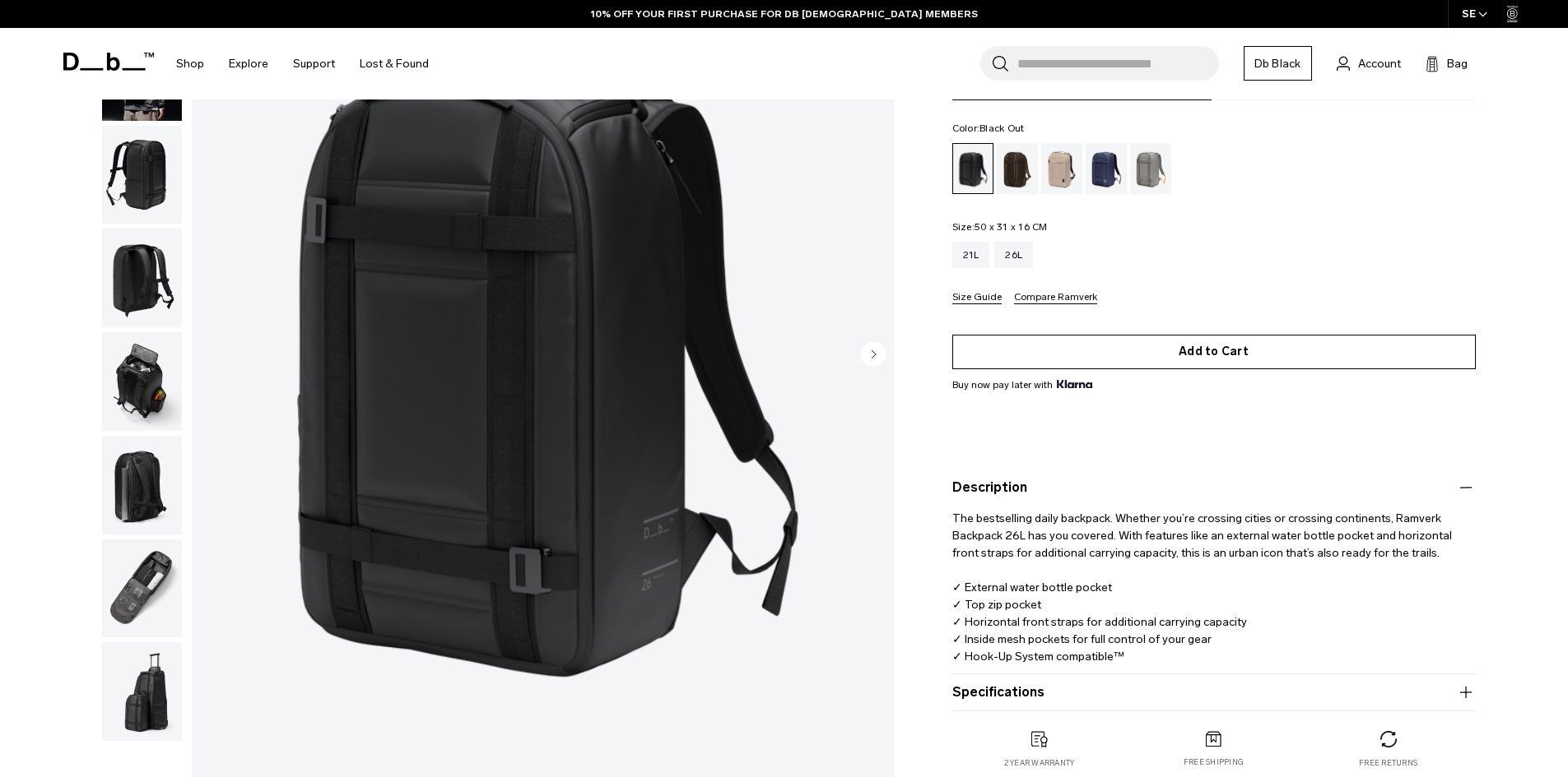
scroll to position [165, 0]
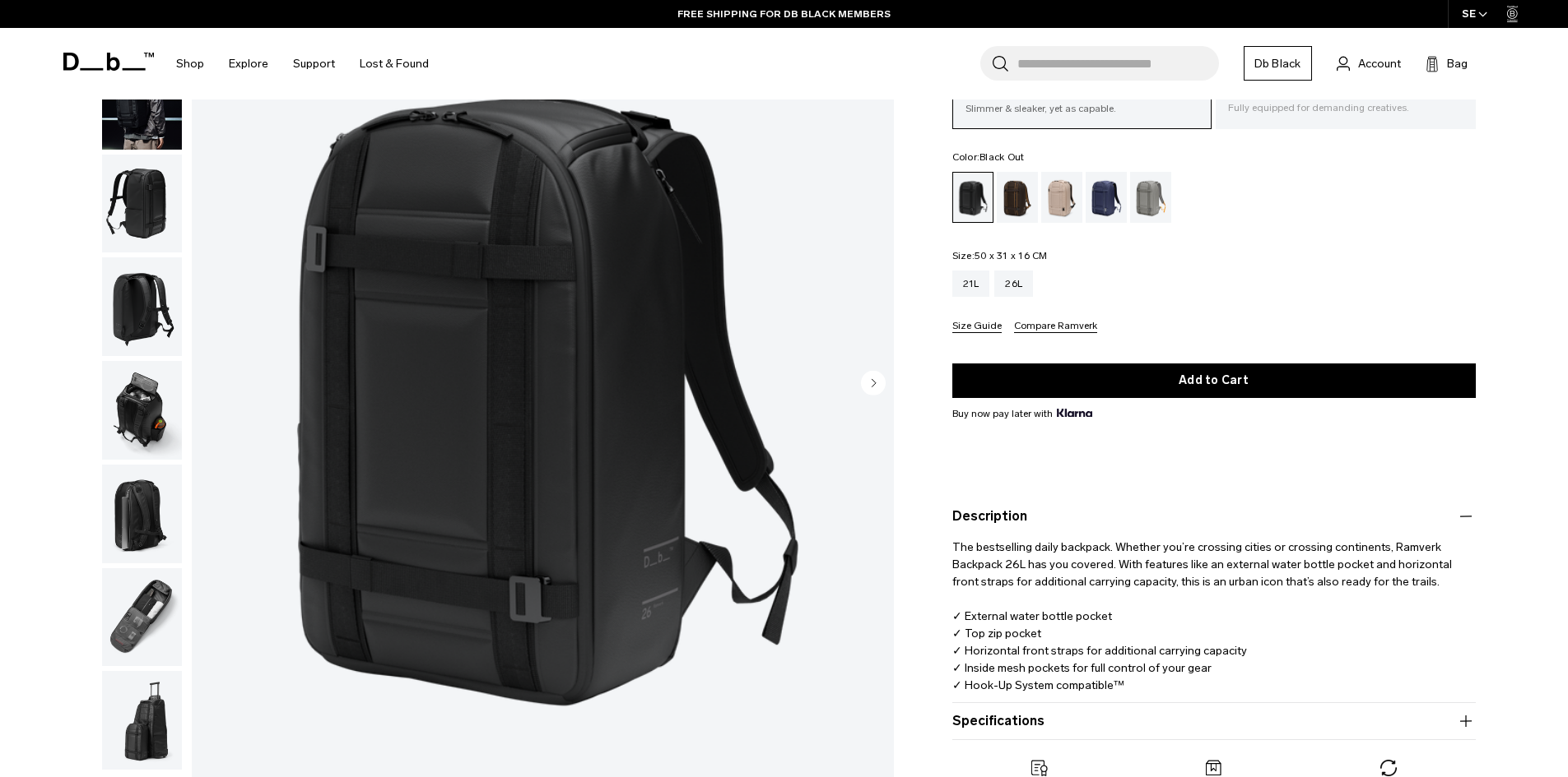
click at [1311, 125] on div "Ramverk Pro Fully equipped for demanding creatives." at bounding box center [1345, 99] width 260 height 56
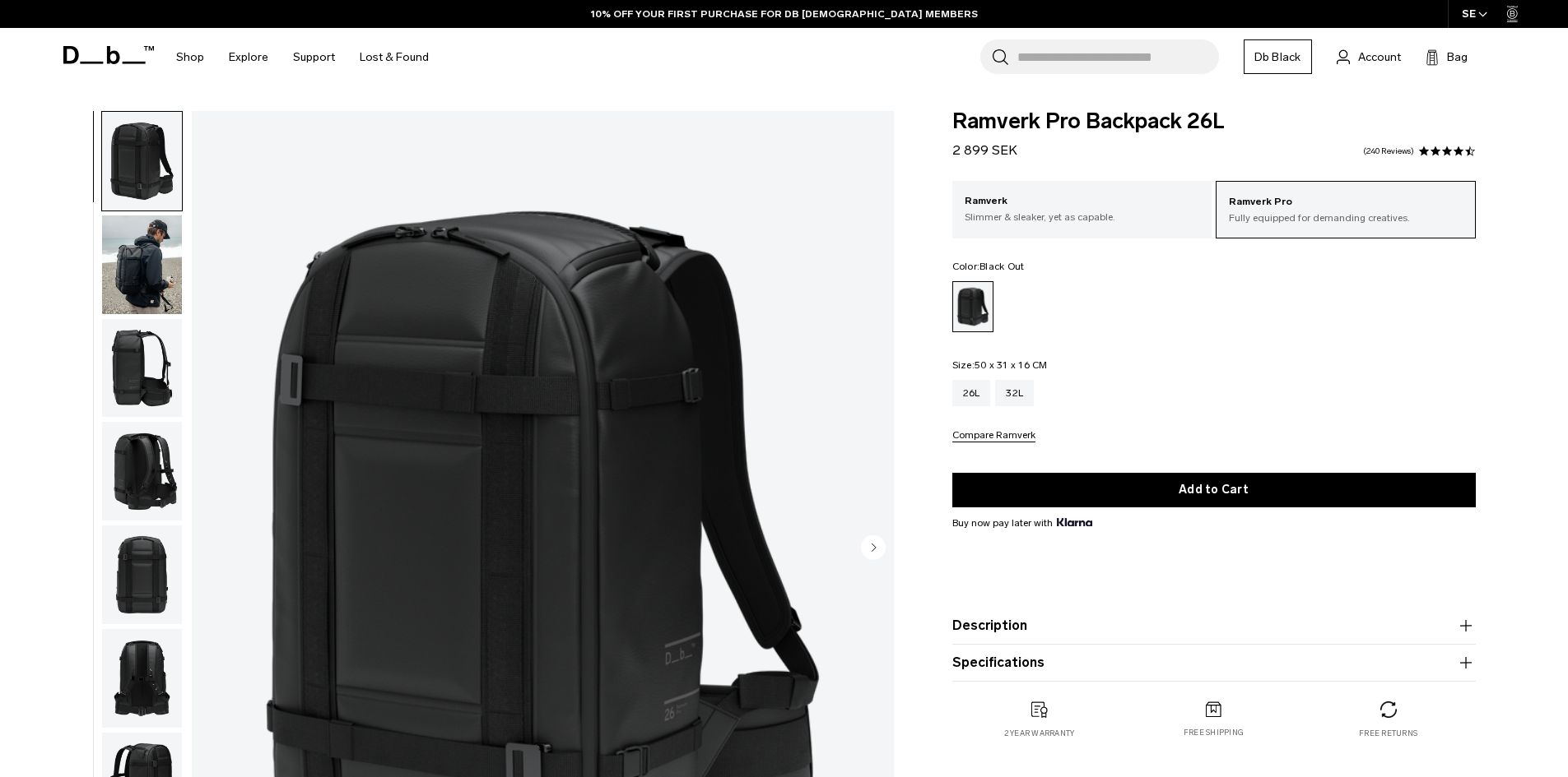
click at [1374, 627] on button "Description" at bounding box center [1214, 626] width 523 height 20
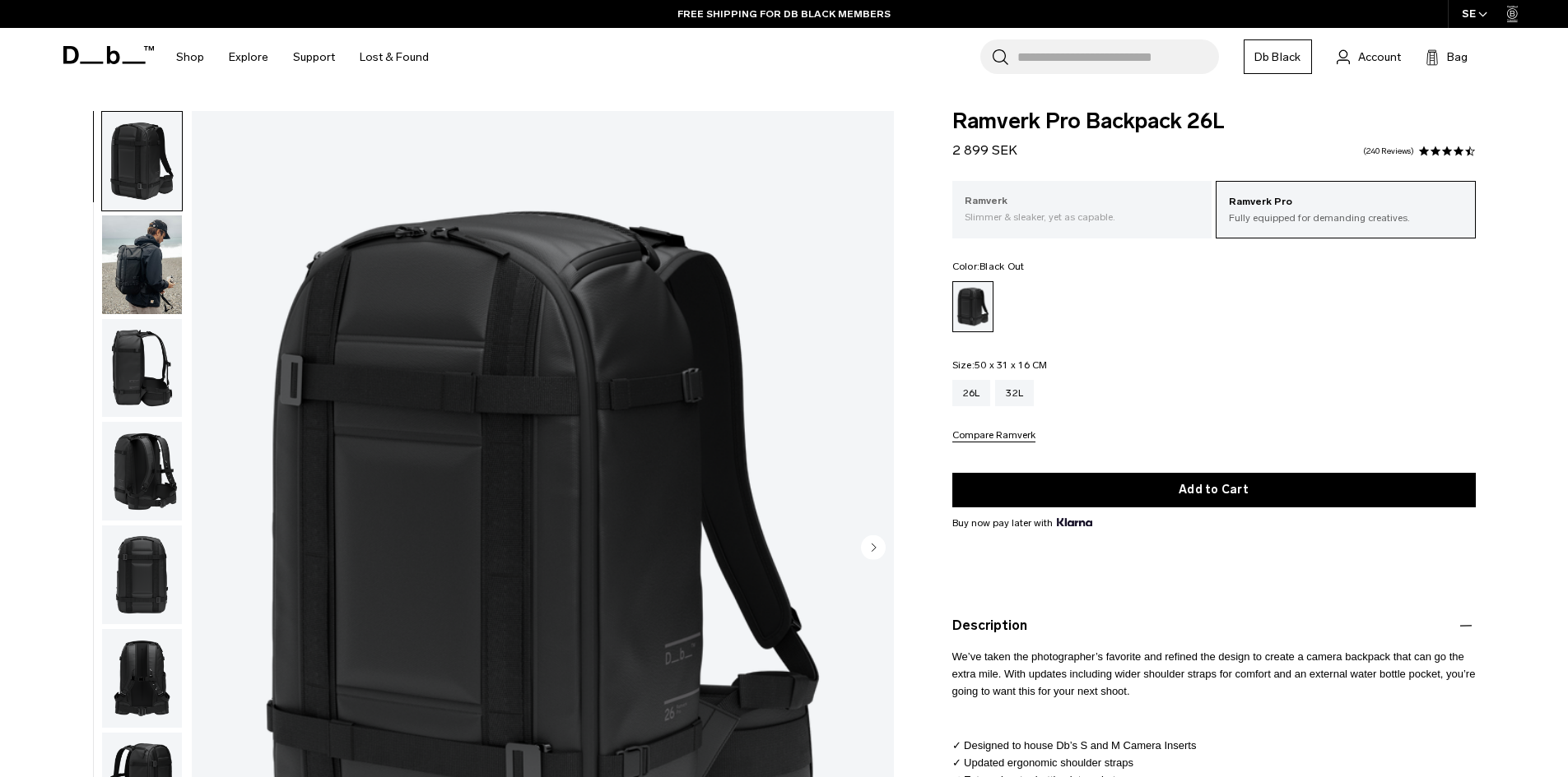
click at [1123, 215] on p "Slimmer & sleaker, yet as capable." at bounding box center [1082, 217] width 236 height 15
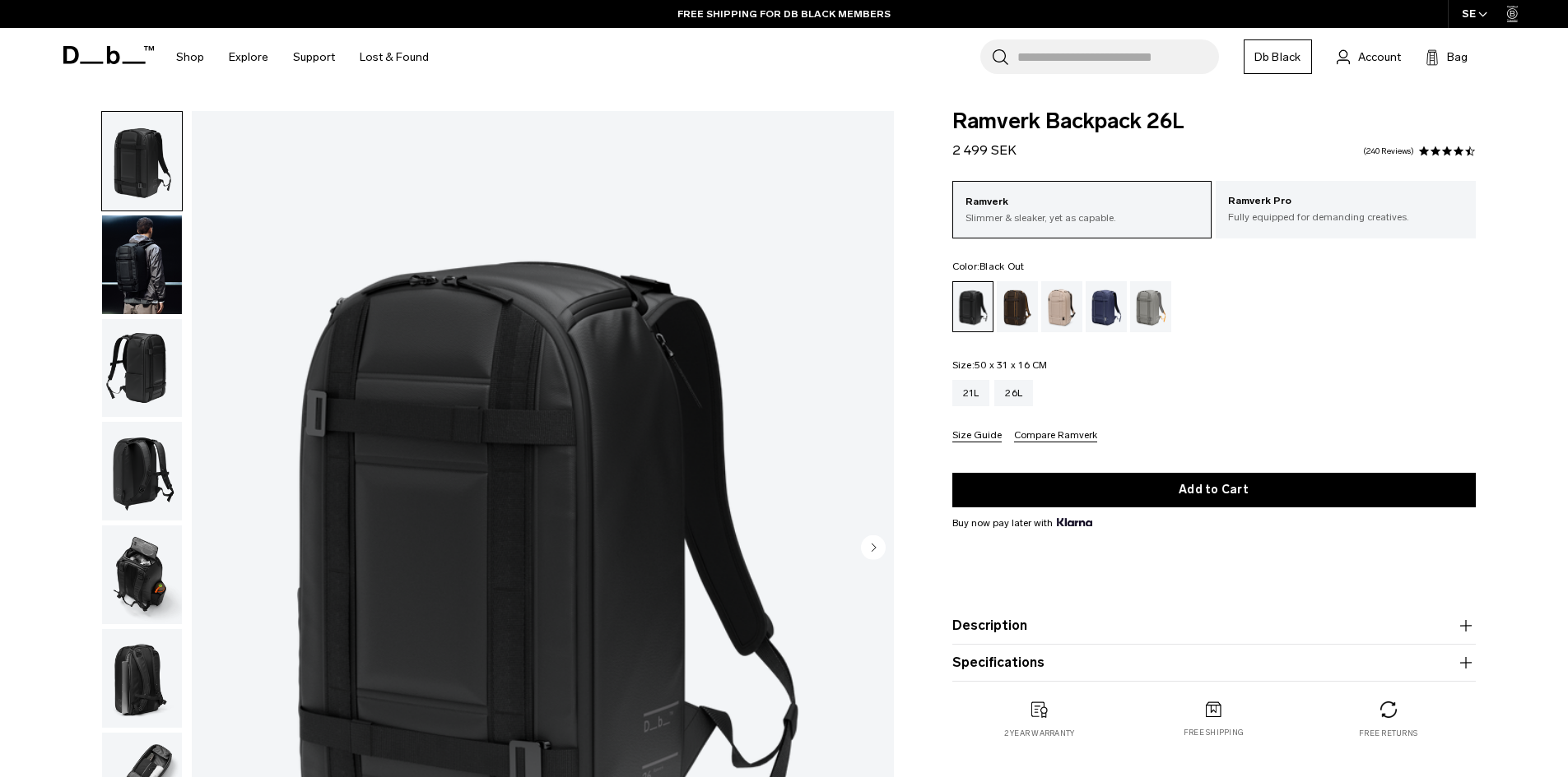
click at [1470, 19] on div "SE" at bounding box center [1474, 13] width 54 height 28
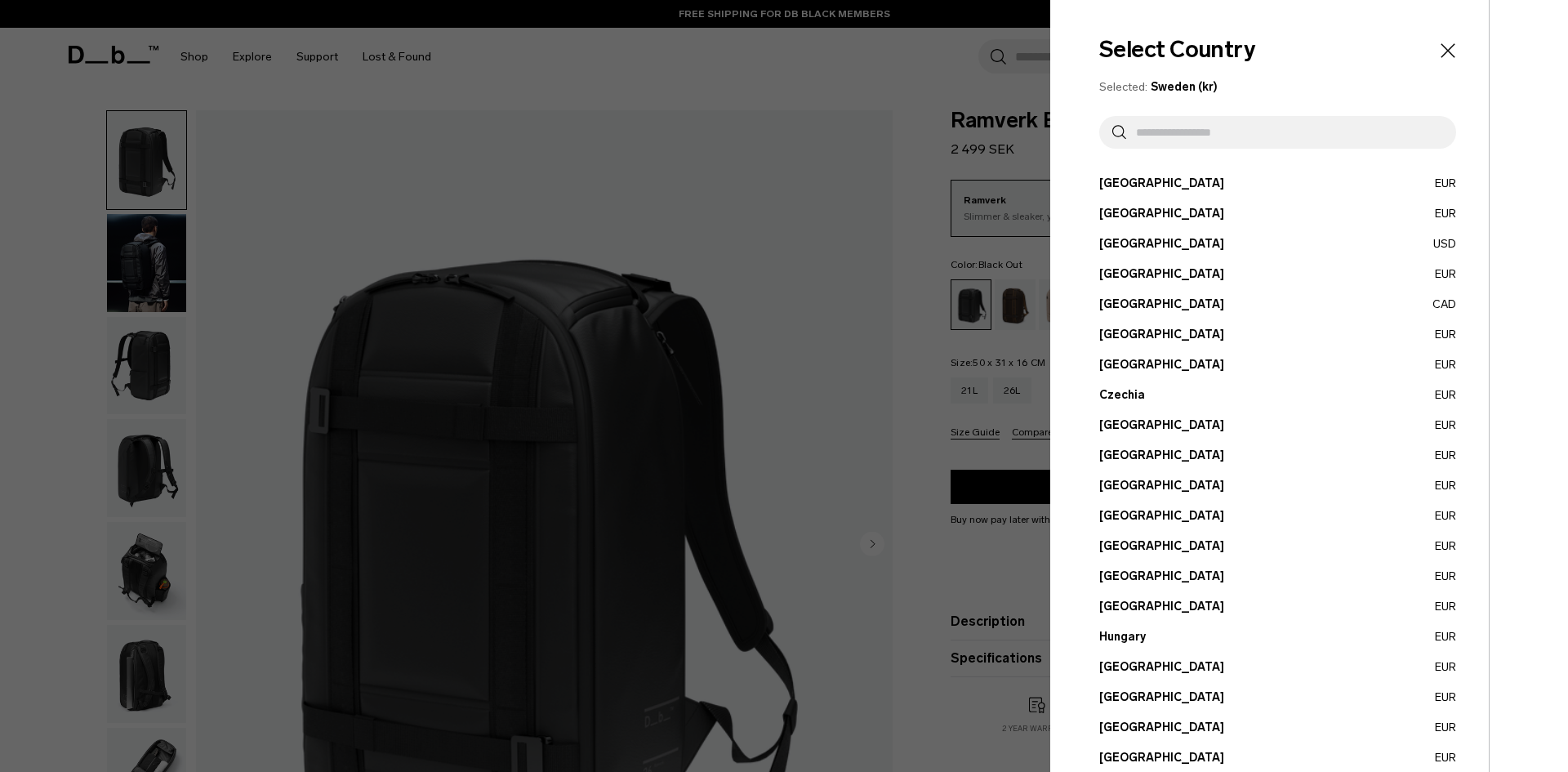
click at [1316, 132] on input "text" at bounding box center [1285, 132] width 317 height 32
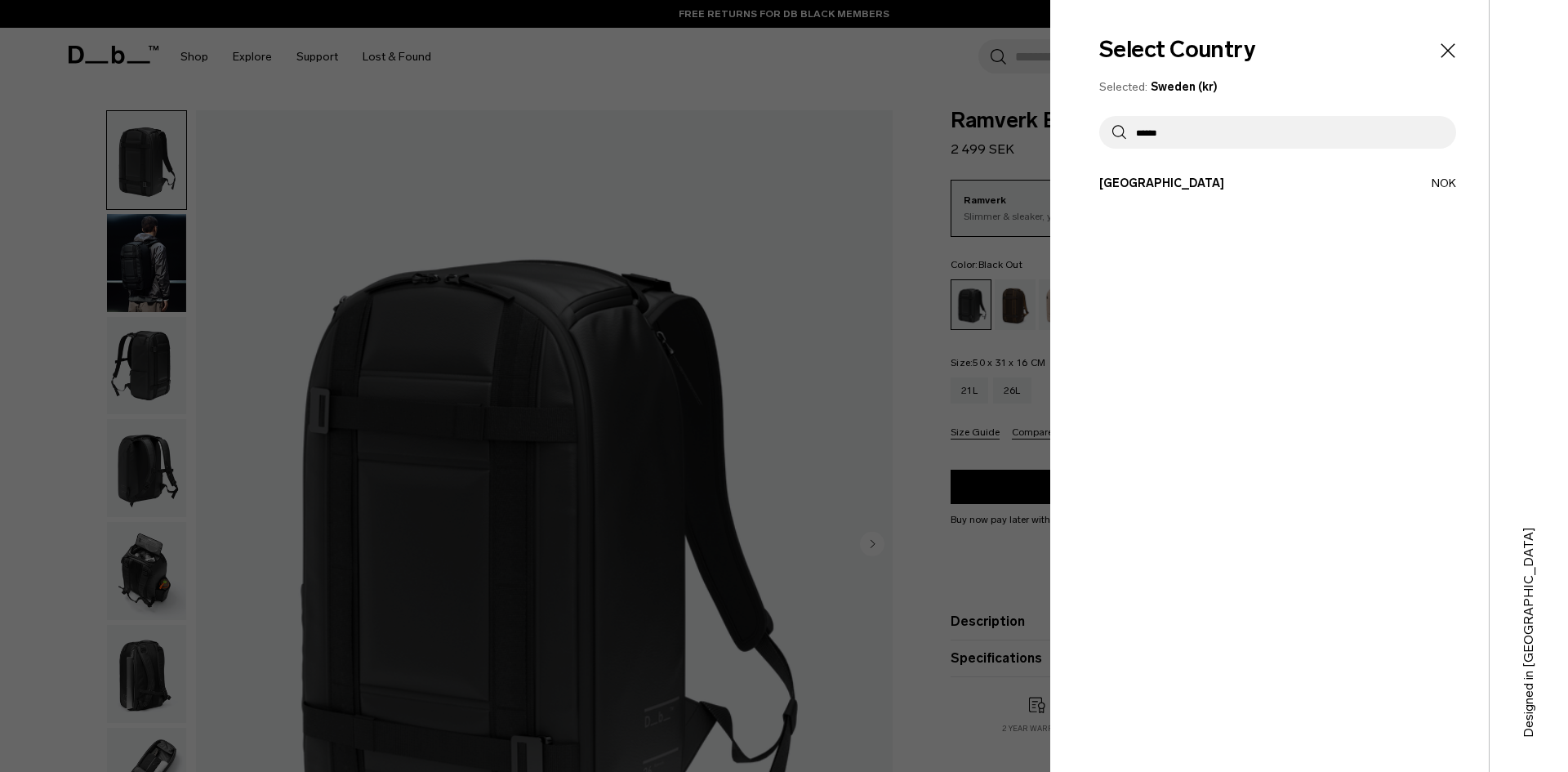
type input "******"
click at [1278, 179] on button "[GEOGRAPHIC_DATA] NOK" at bounding box center [1278, 183] width 357 height 17
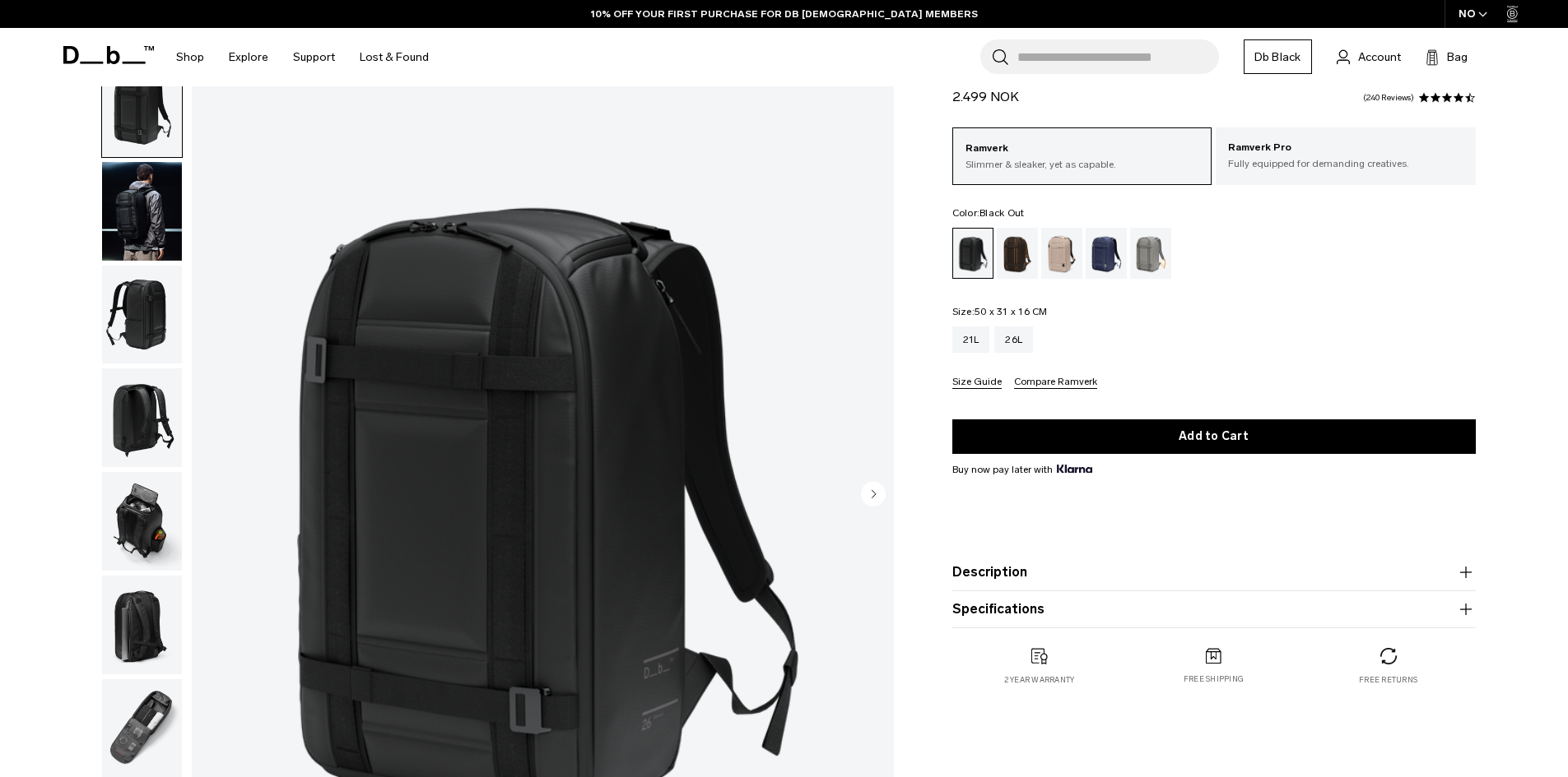
scroll to position [82, 0]
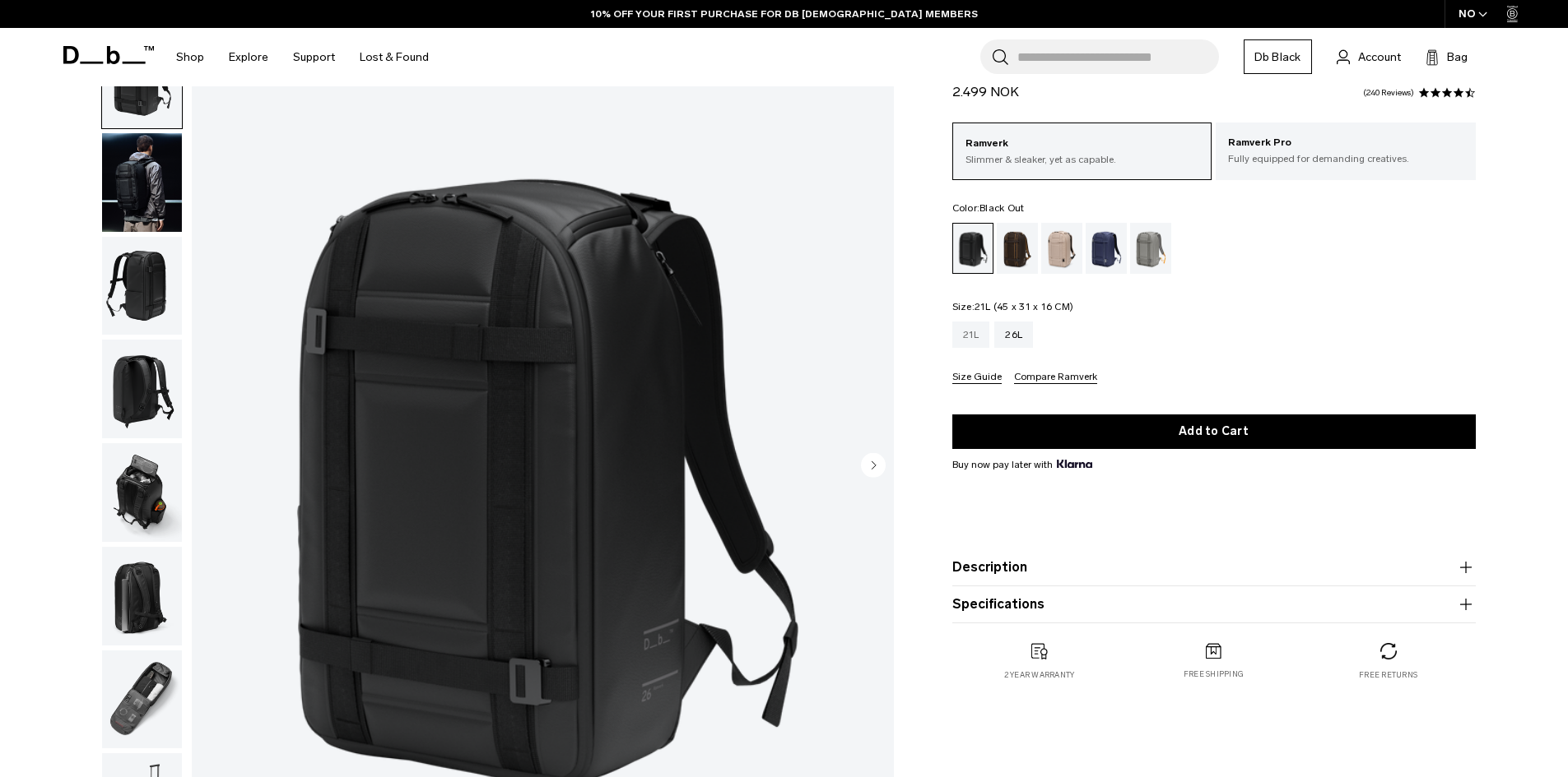
click at [958, 334] on div "21L" at bounding box center [970, 335] width 38 height 27
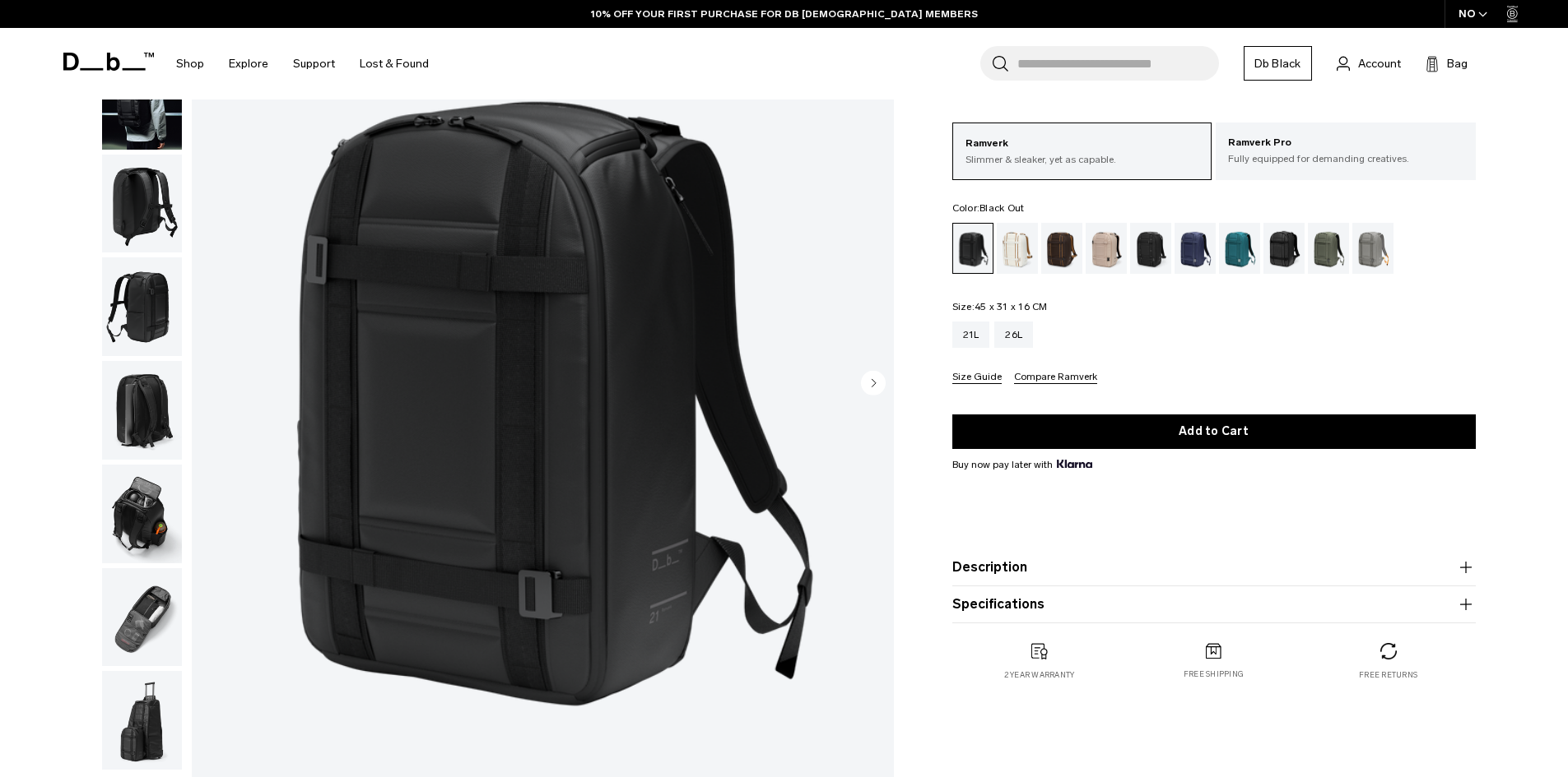
scroll to position [246, 0]
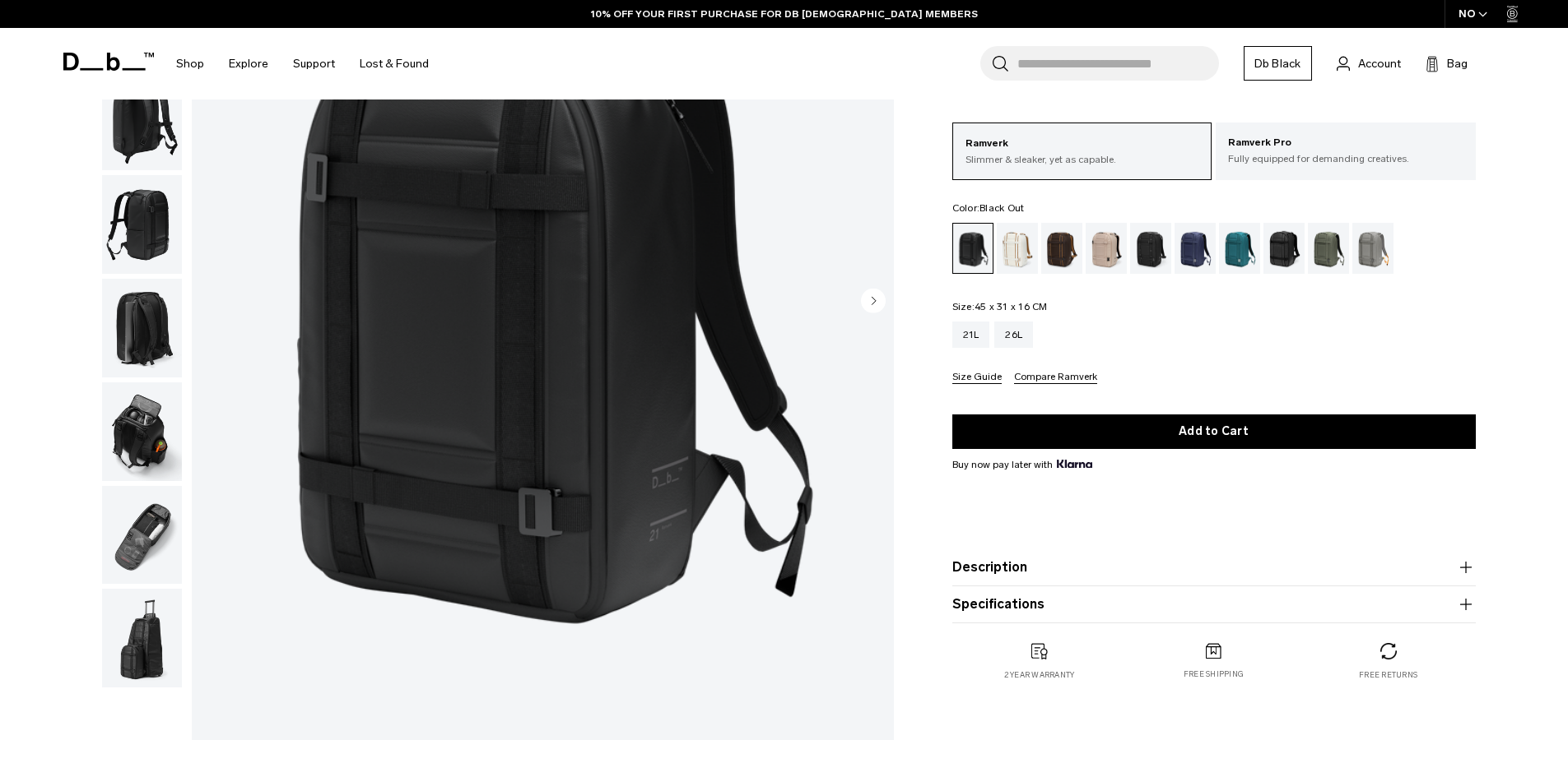
click at [1206, 568] on button "Description" at bounding box center [1214, 568] width 523 height 20
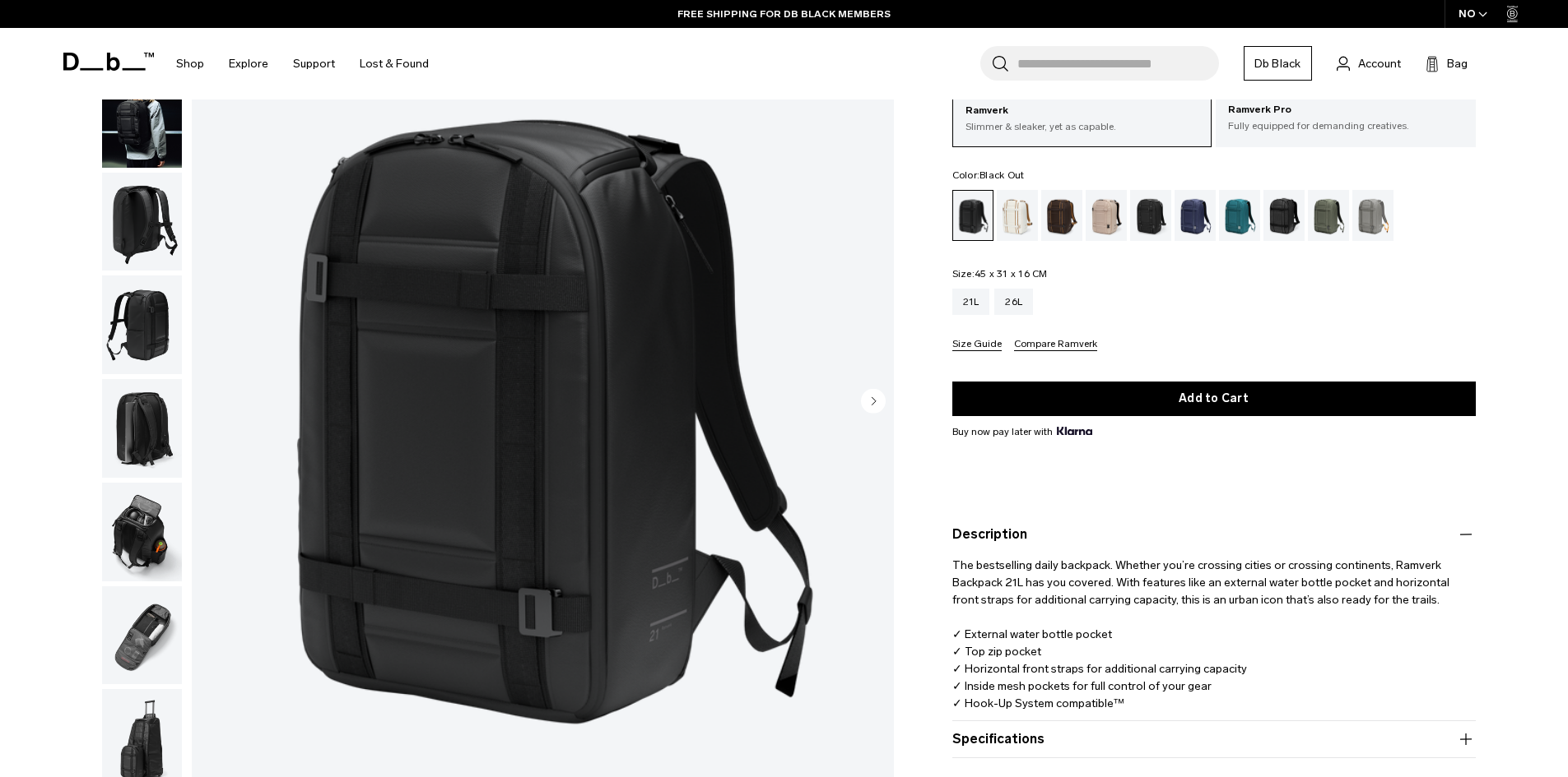
scroll to position [0, 0]
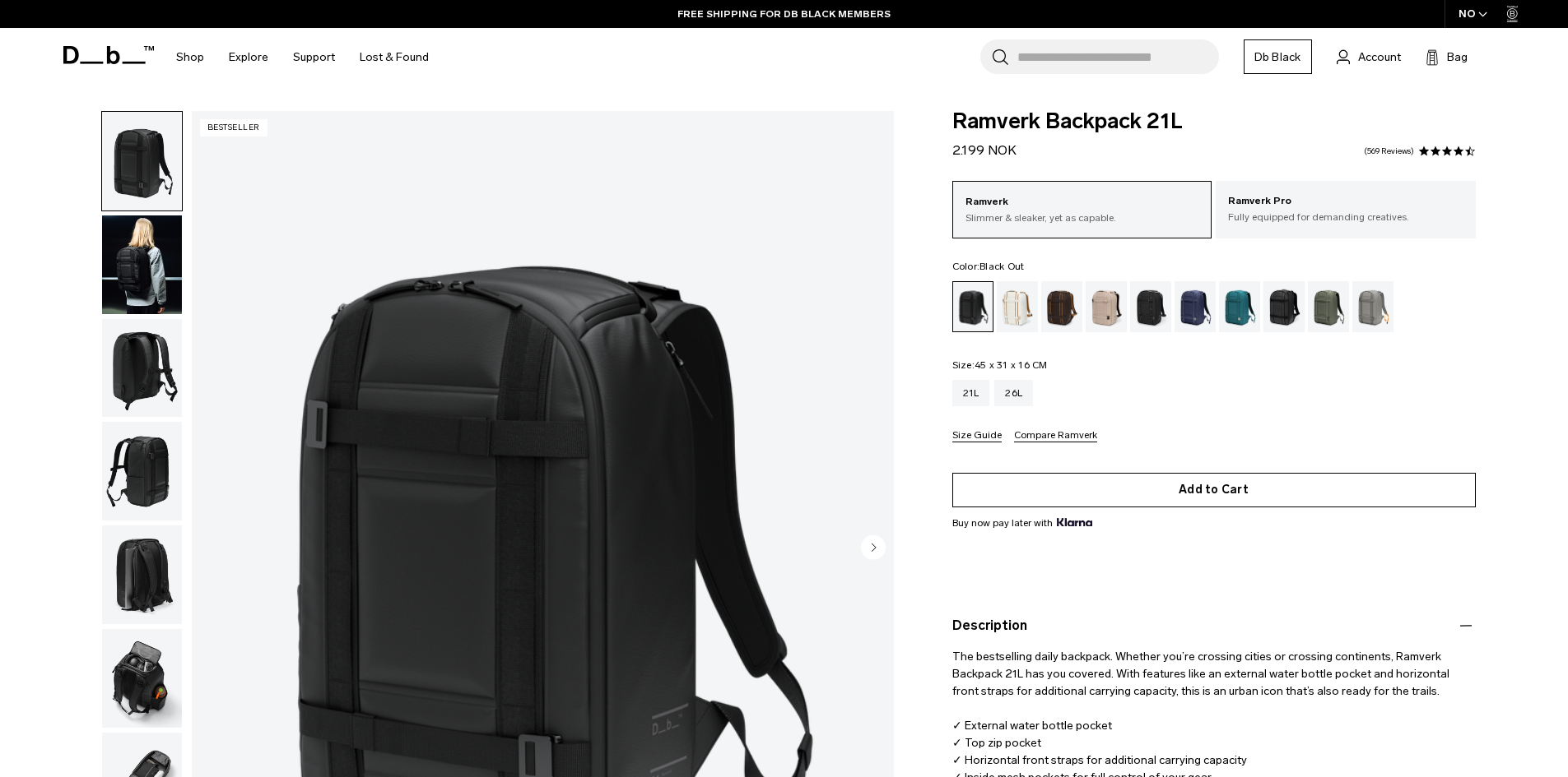
click at [1180, 488] on button "Add to Cart" at bounding box center [1214, 490] width 523 height 34
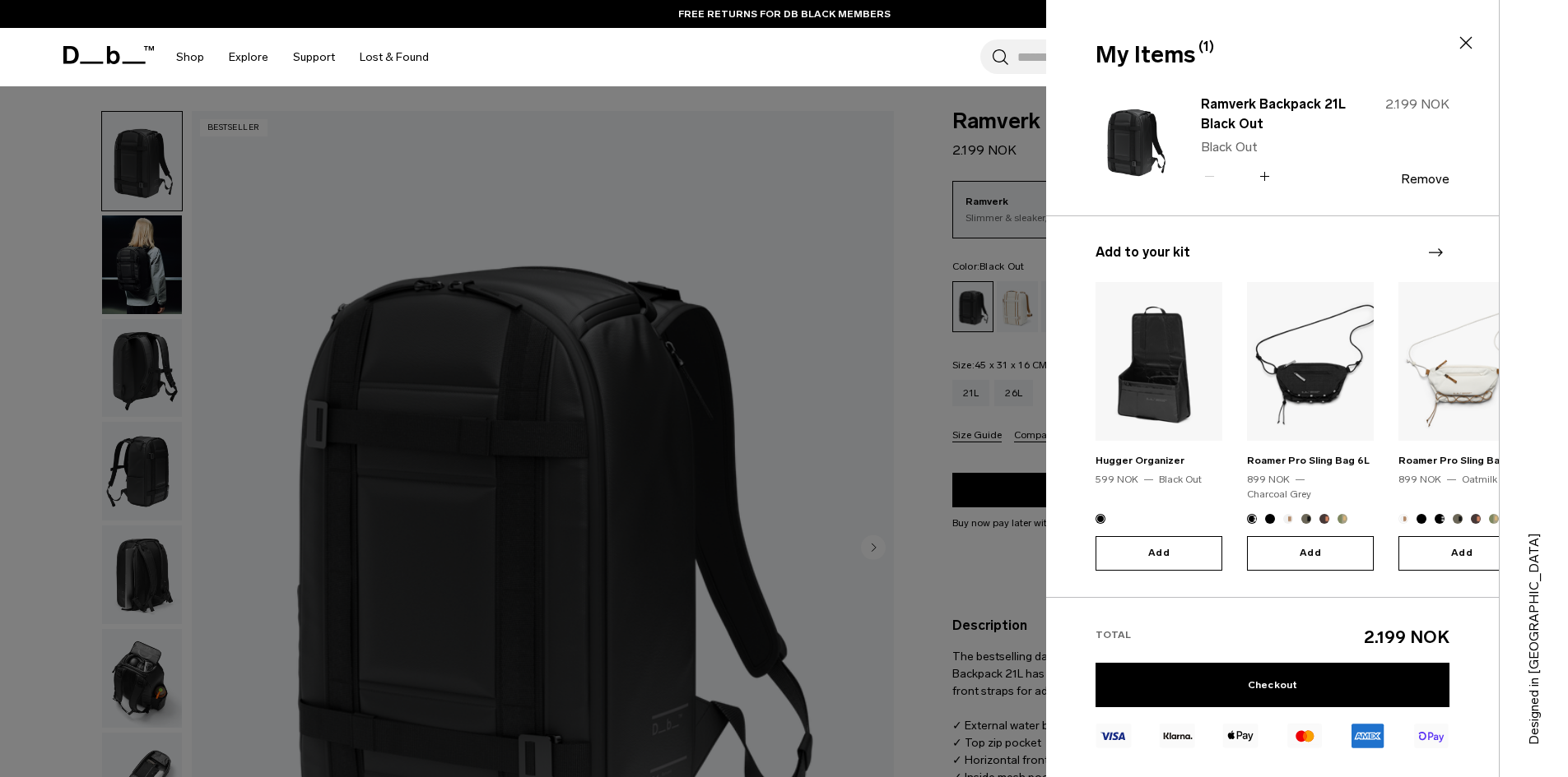
click at [1439, 247] on icon "Next slide" at bounding box center [1435, 252] width 20 height 20
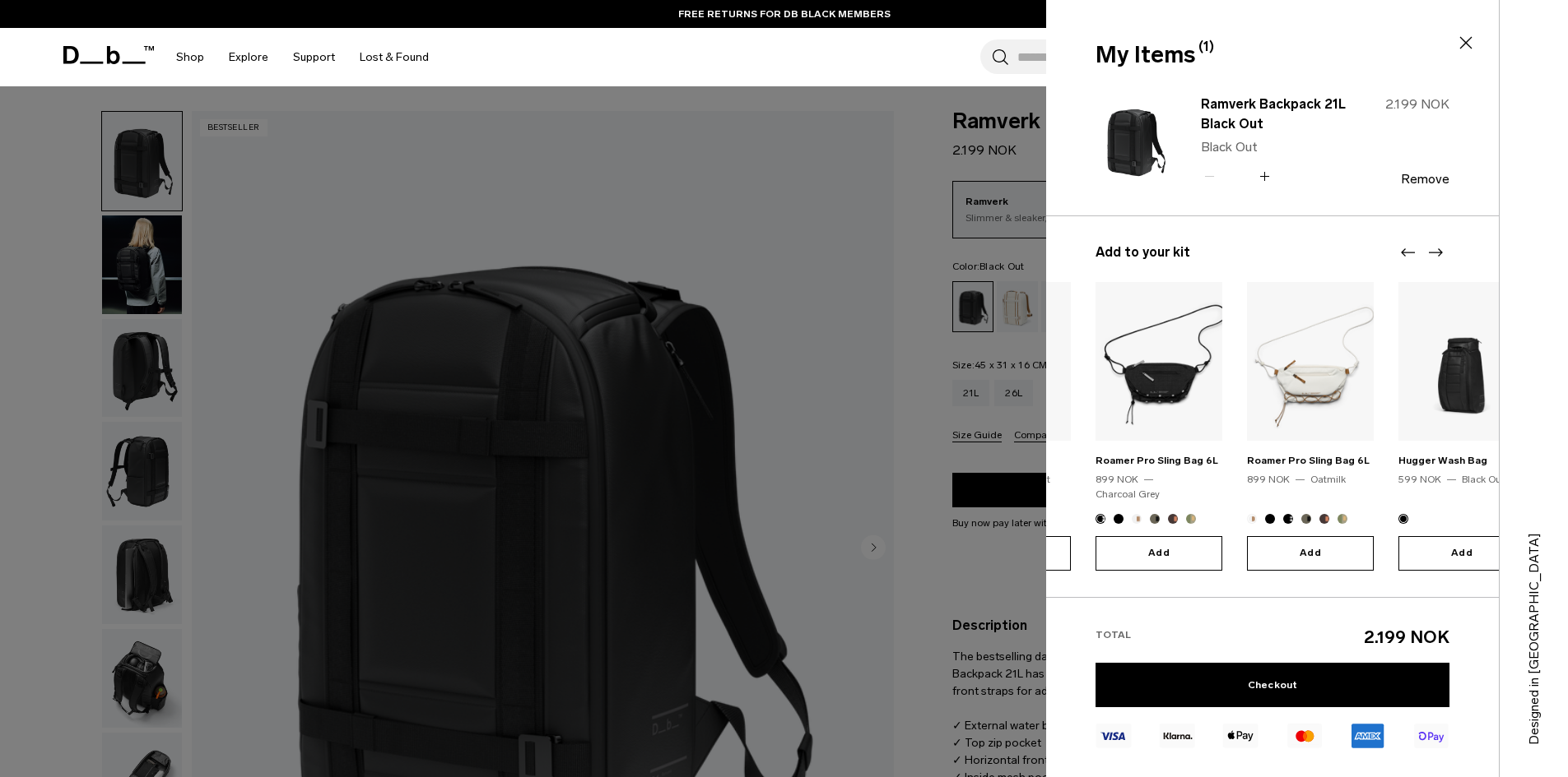
click at [1439, 247] on icon "Next slide" at bounding box center [1435, 252] width 20 height 20
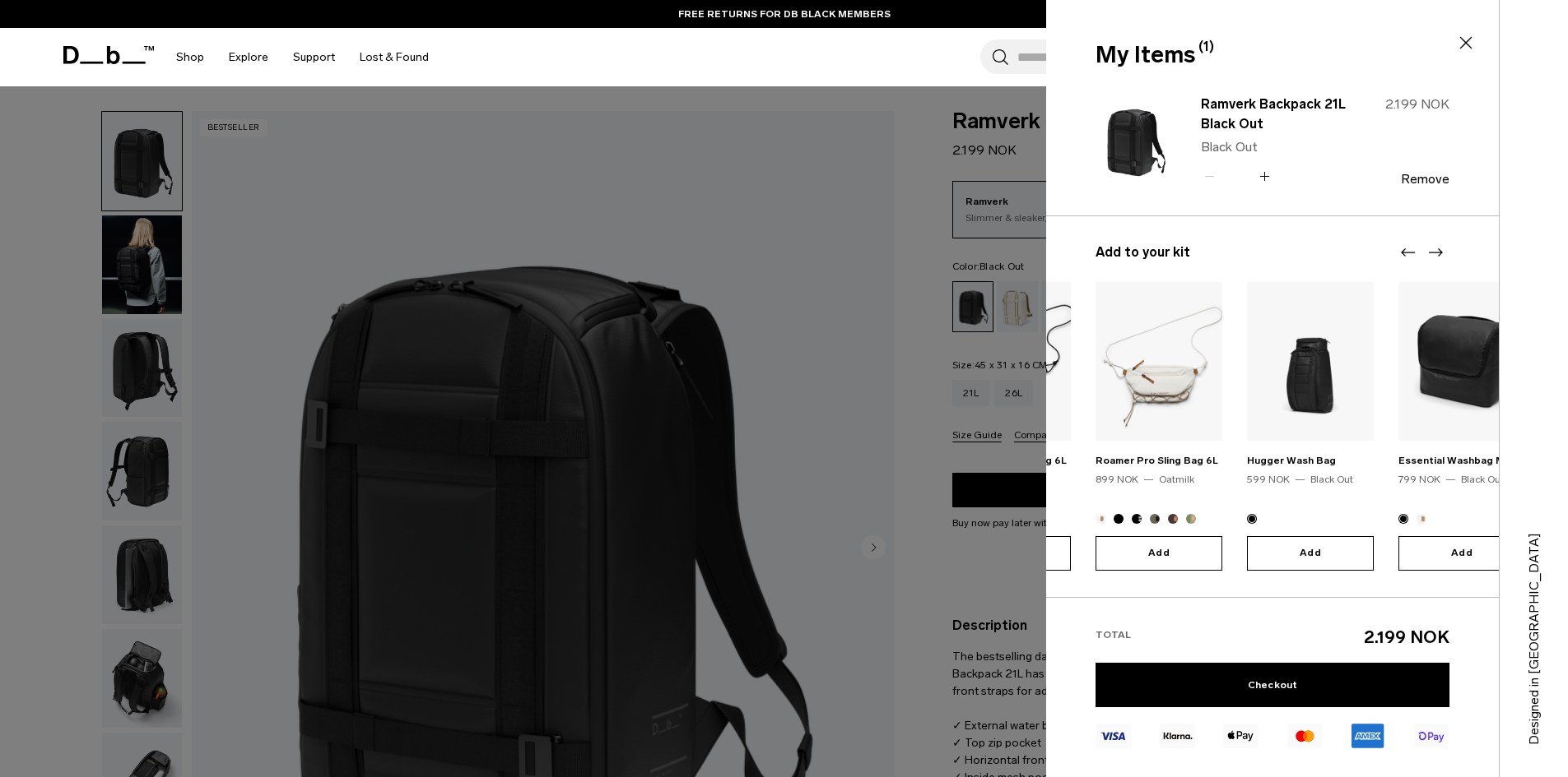
click at [1439, 247] on icon "Next slide" at bounding box center [1435, 252] width 20 height 20
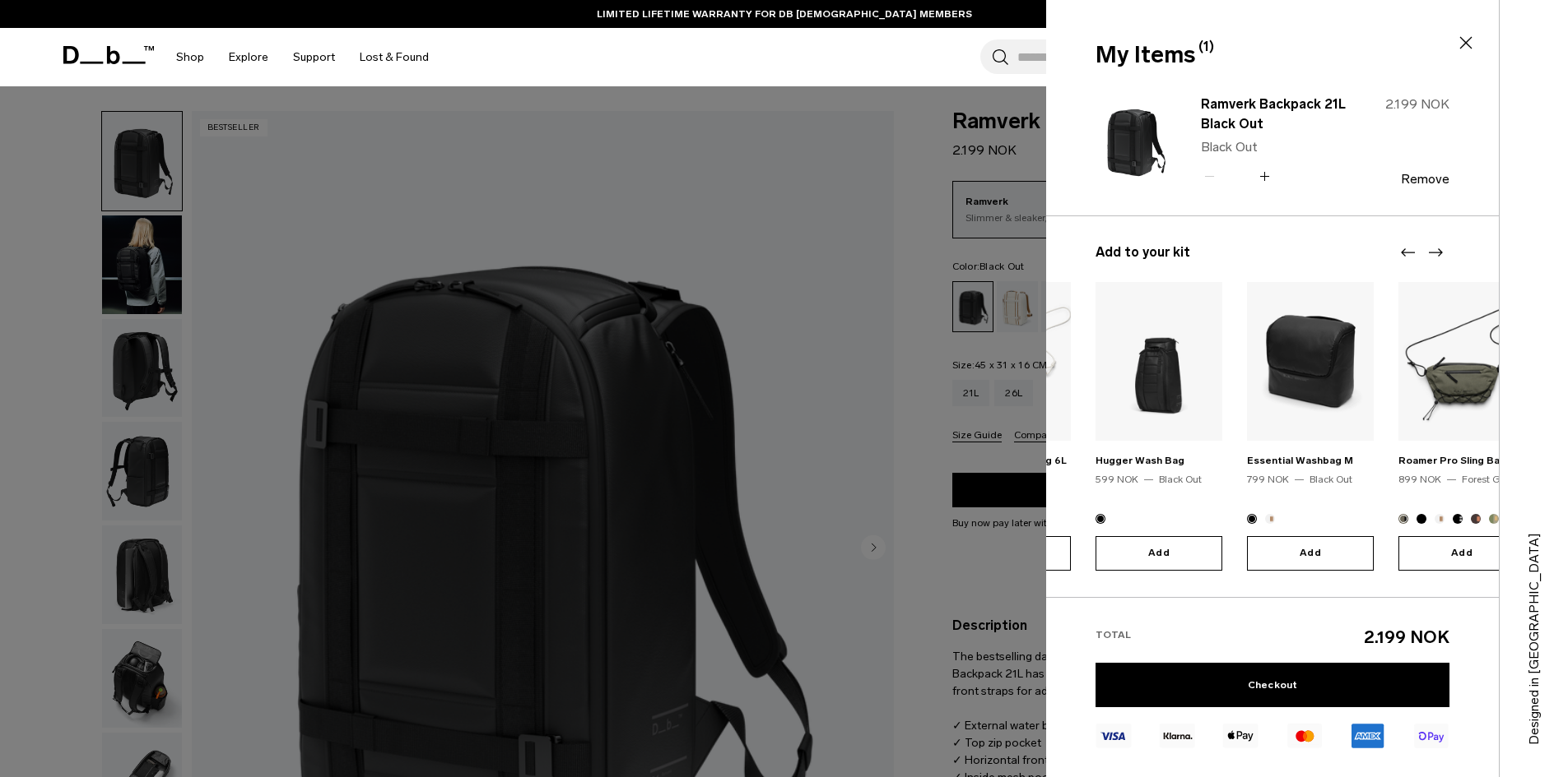
click at [1439, 247] on icon "Next slide" at bounding box center [1435, 252] width 20 height 20
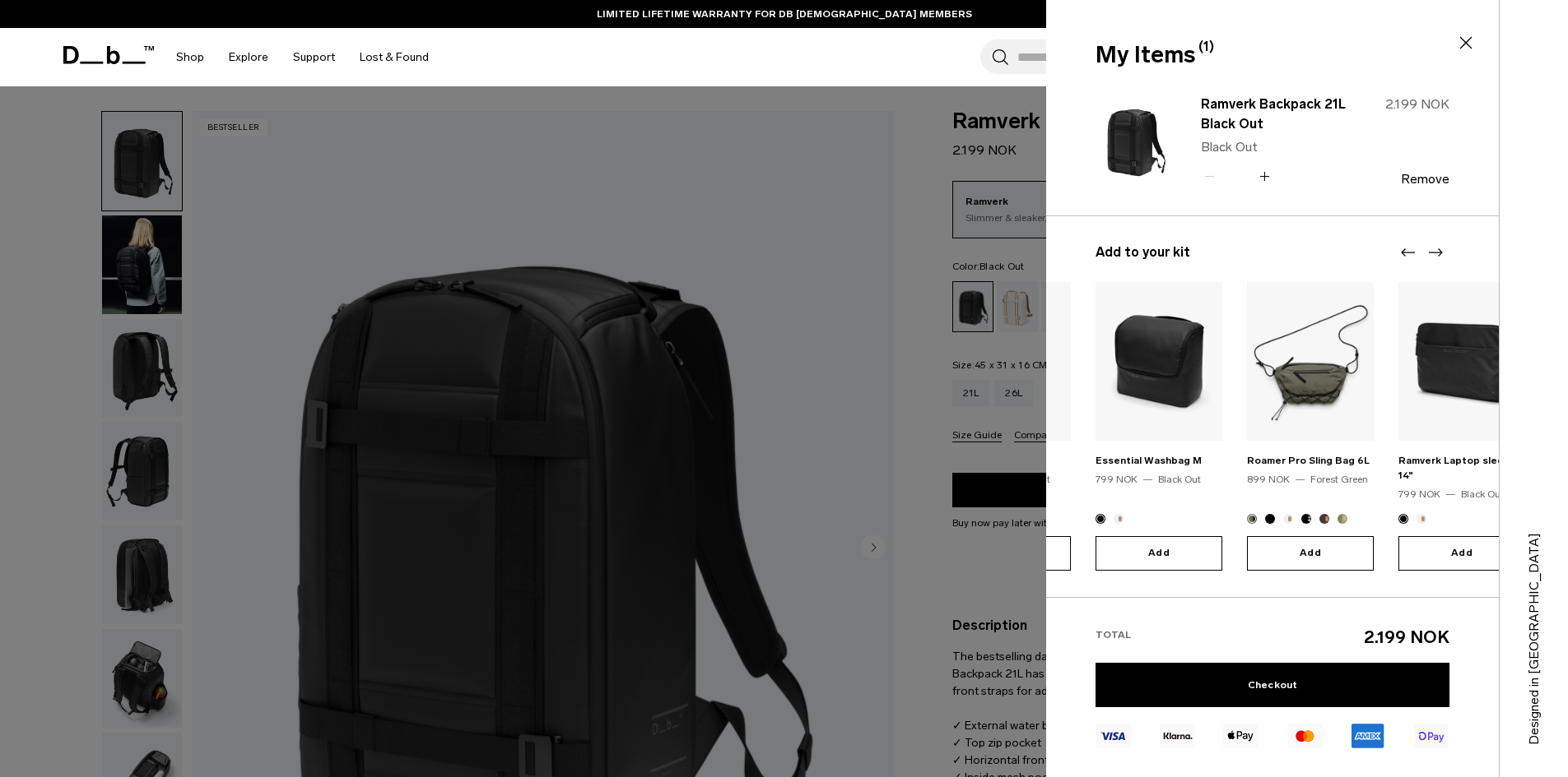
click at [1439, 247] on icon "Next slide" at bounding box center [1435, 252] width 20 height 20
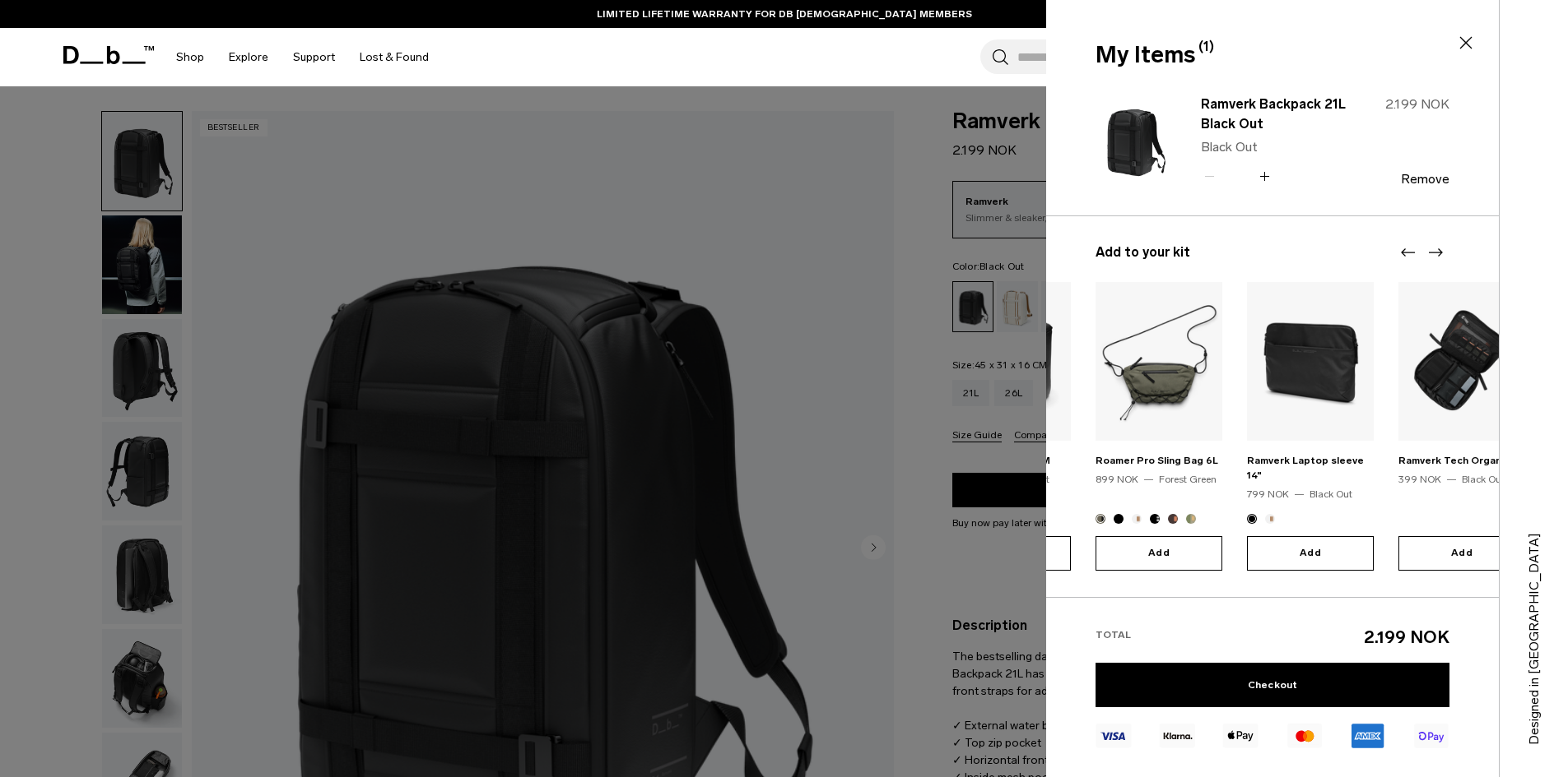
click at [1439, 247] on icon "Next slide" at bounding box center [1435, 252] width 20 height 20
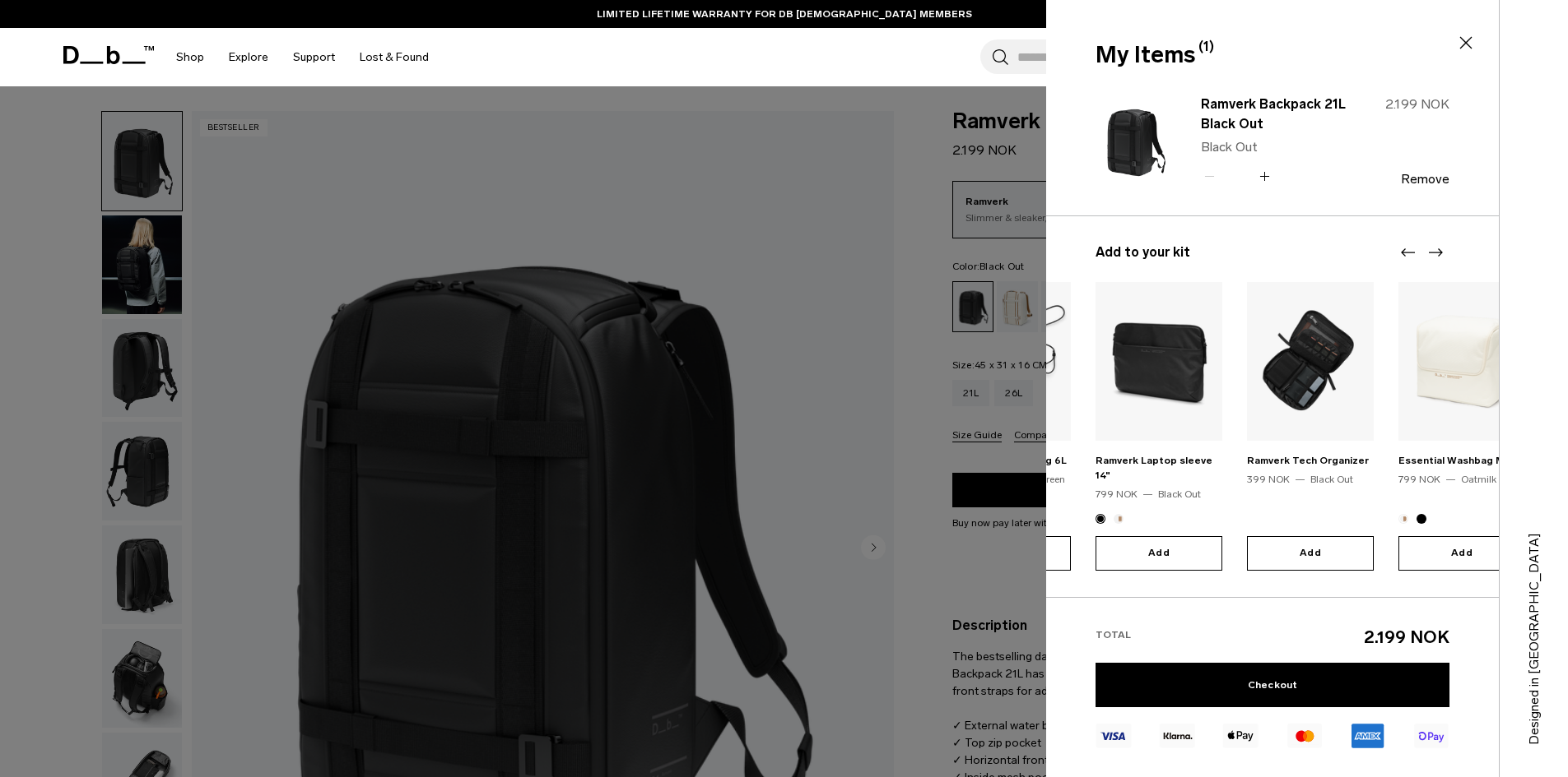
click at [1439, 247] on icon "Next slide" at bounding box center [1435, 252] width 20 height 20
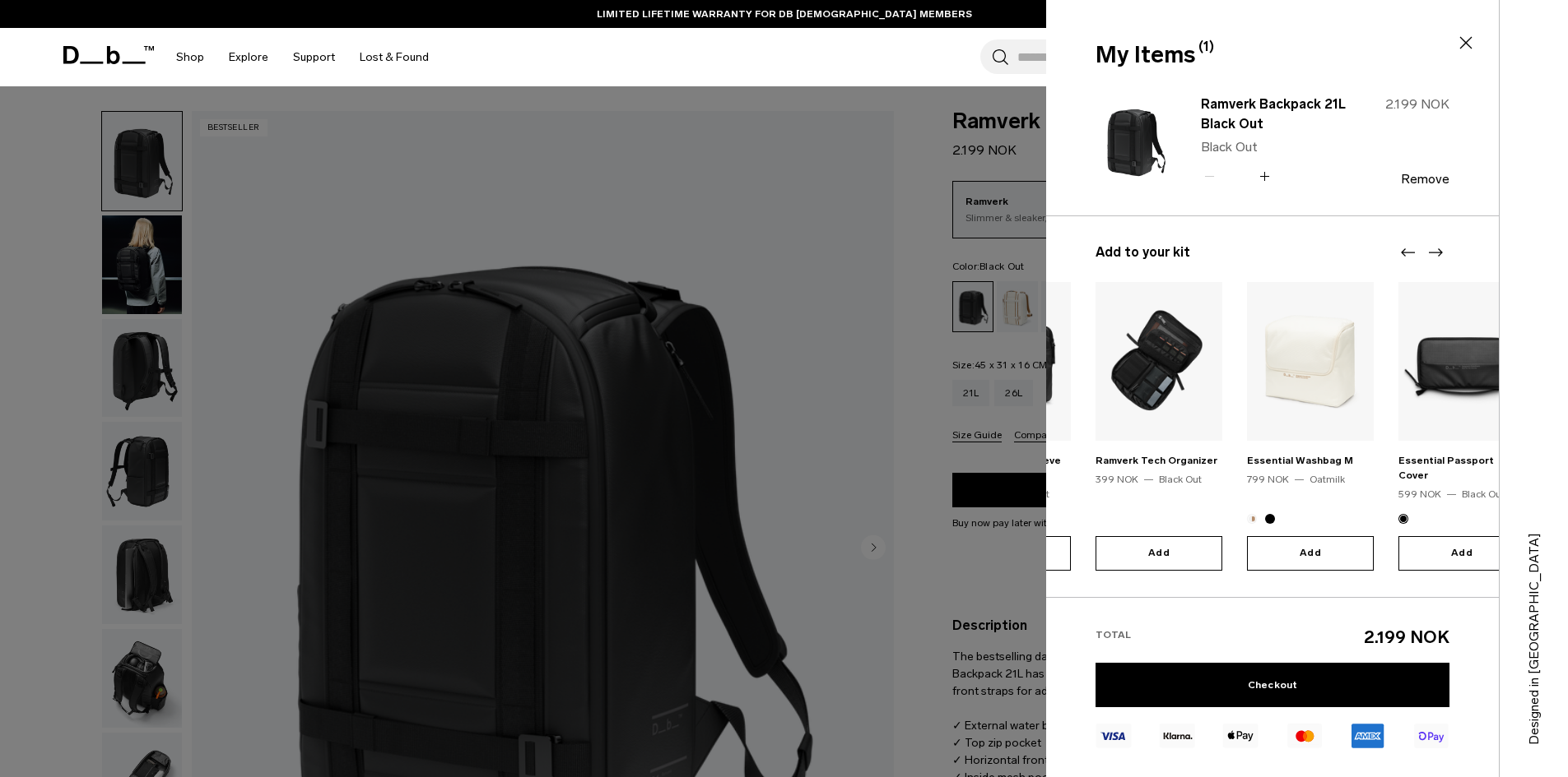
click at [1439, 247] on icon "Next slide" at bounding box center [1435, 252] width 20 height 20
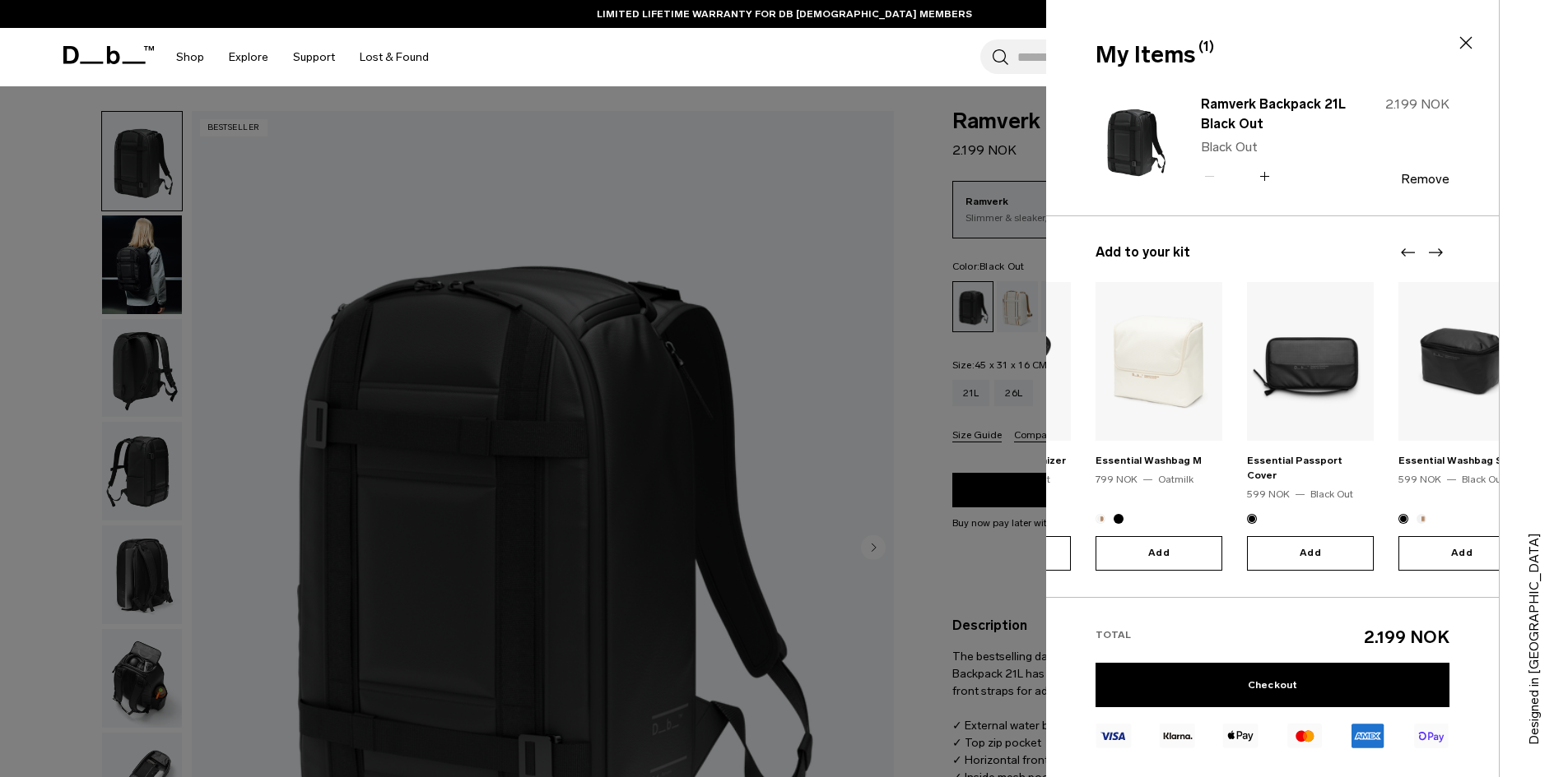
click at [872, 500] on div at bounding box center [784, 388] width 1568 height 777
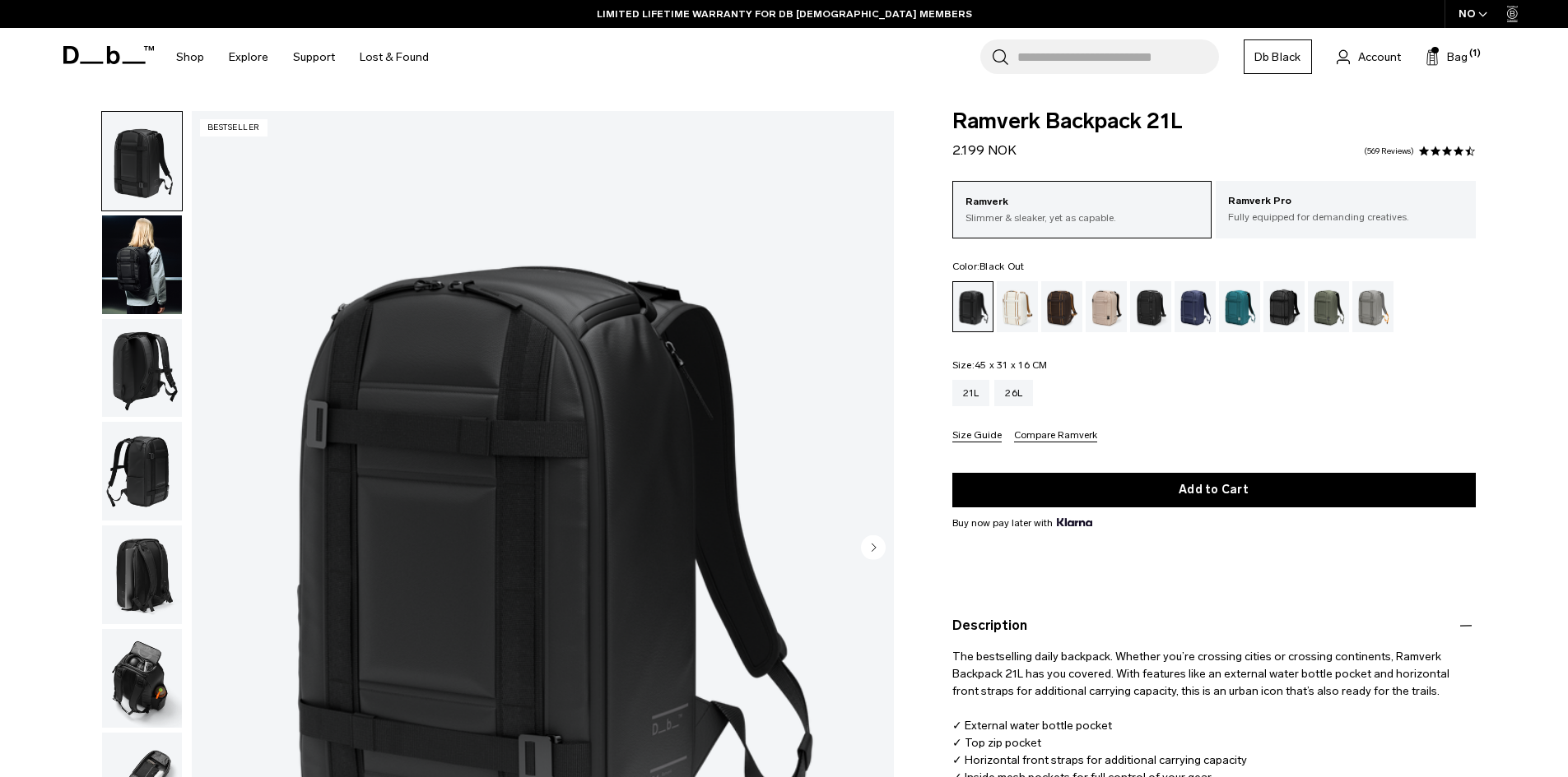
click at [861, 542] on icon "Next slide" at bounding box center [873, 547] width 25 height 25
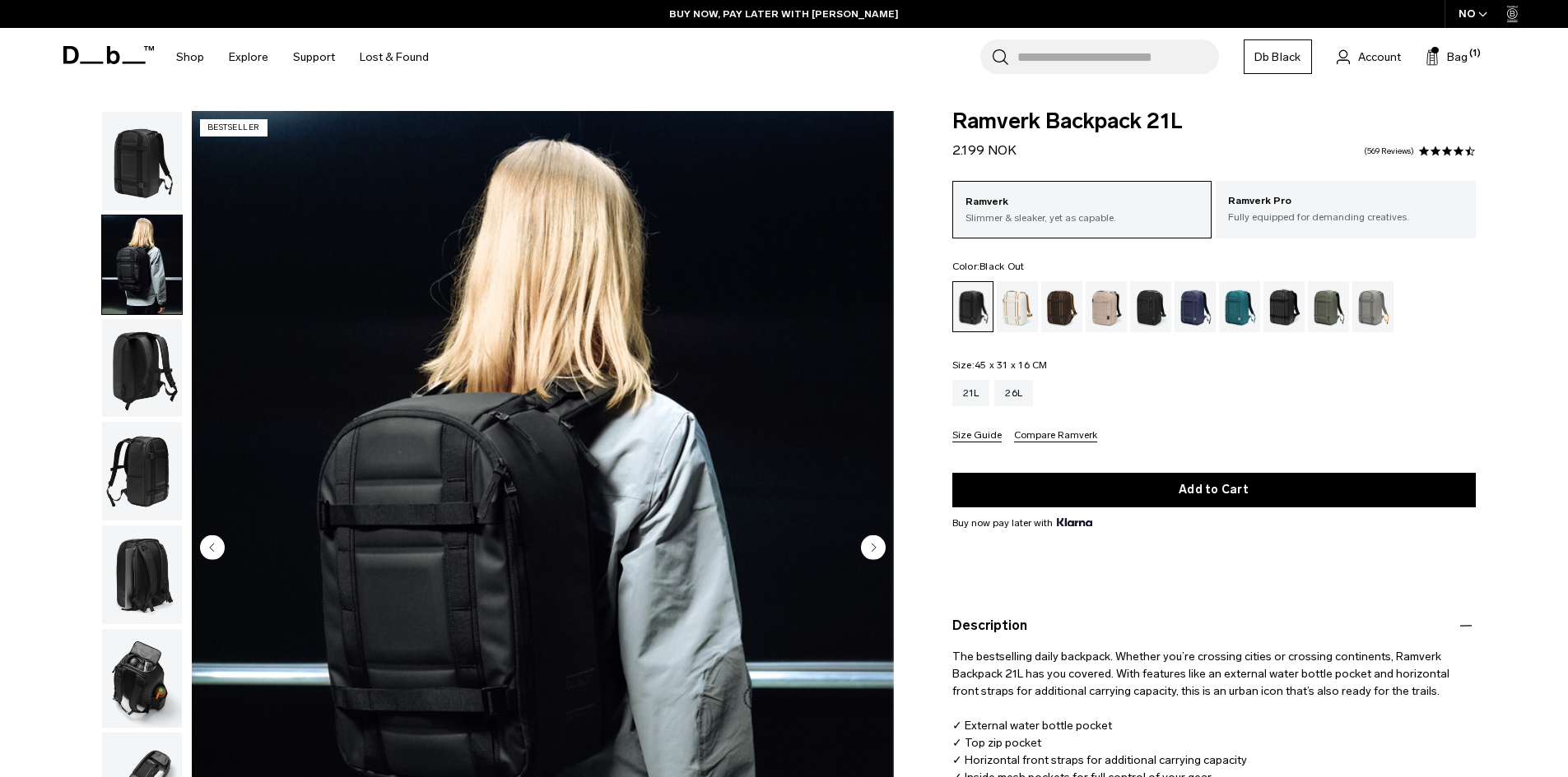
click at [861, 542] on icon "Next slide" at bounding box center [873, 547] width 25 height 25
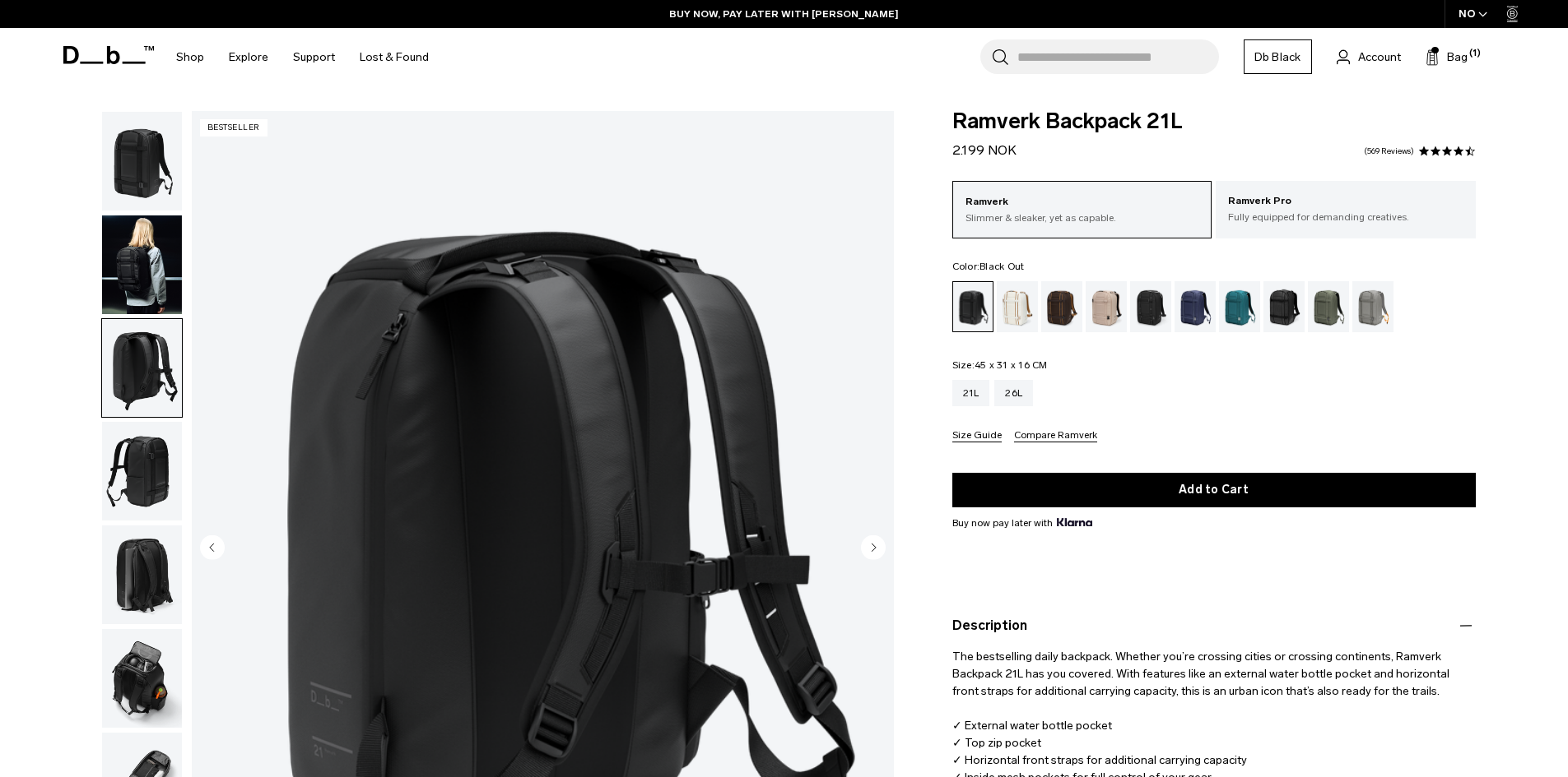
click at [861, 542] on icon "Next slide" at bounding box center [873, 547] width 25 height 25
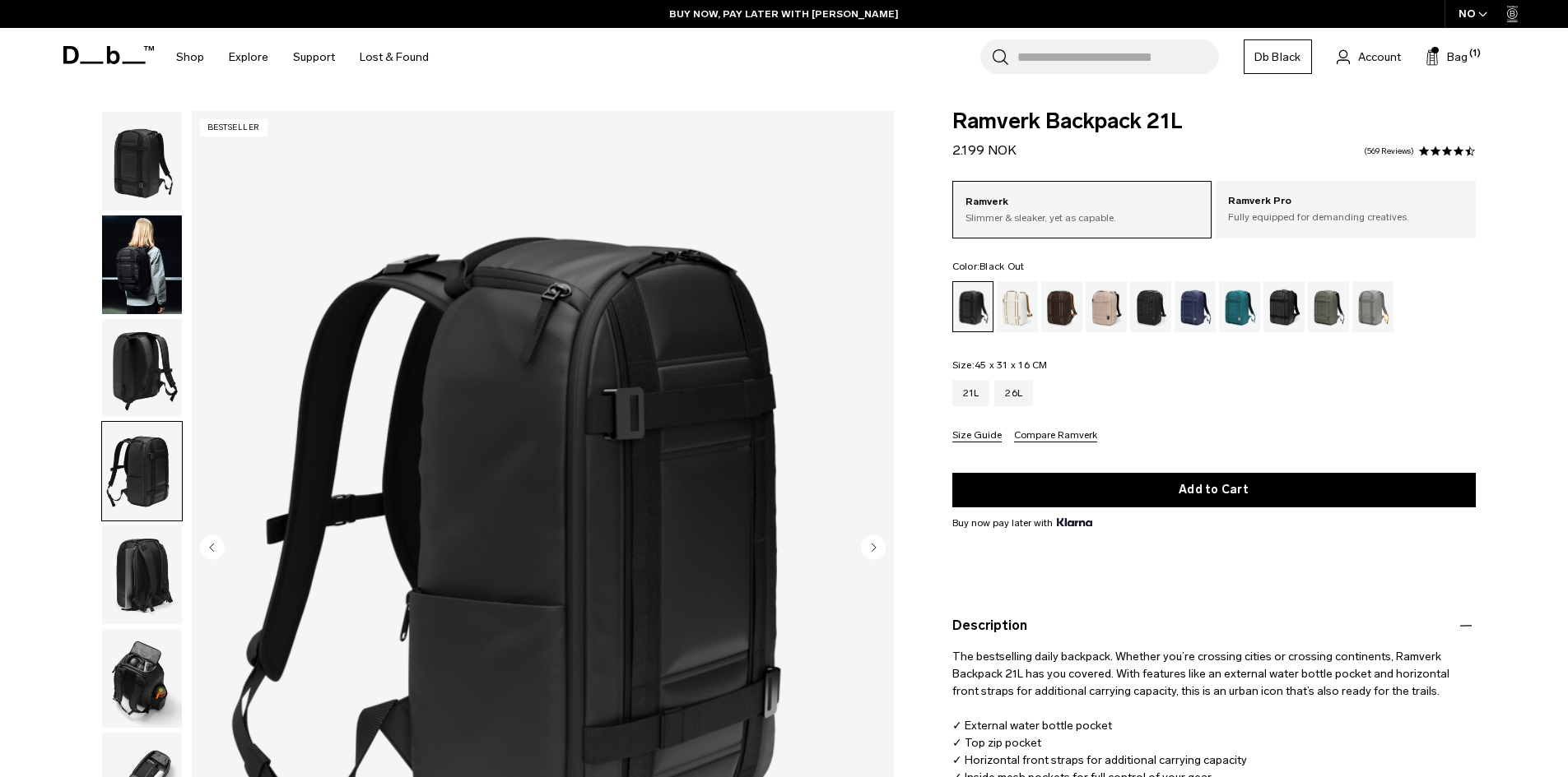
click at [861, 542] on icon "Next slide" at bounding box center [873, 547] width 25 height 25
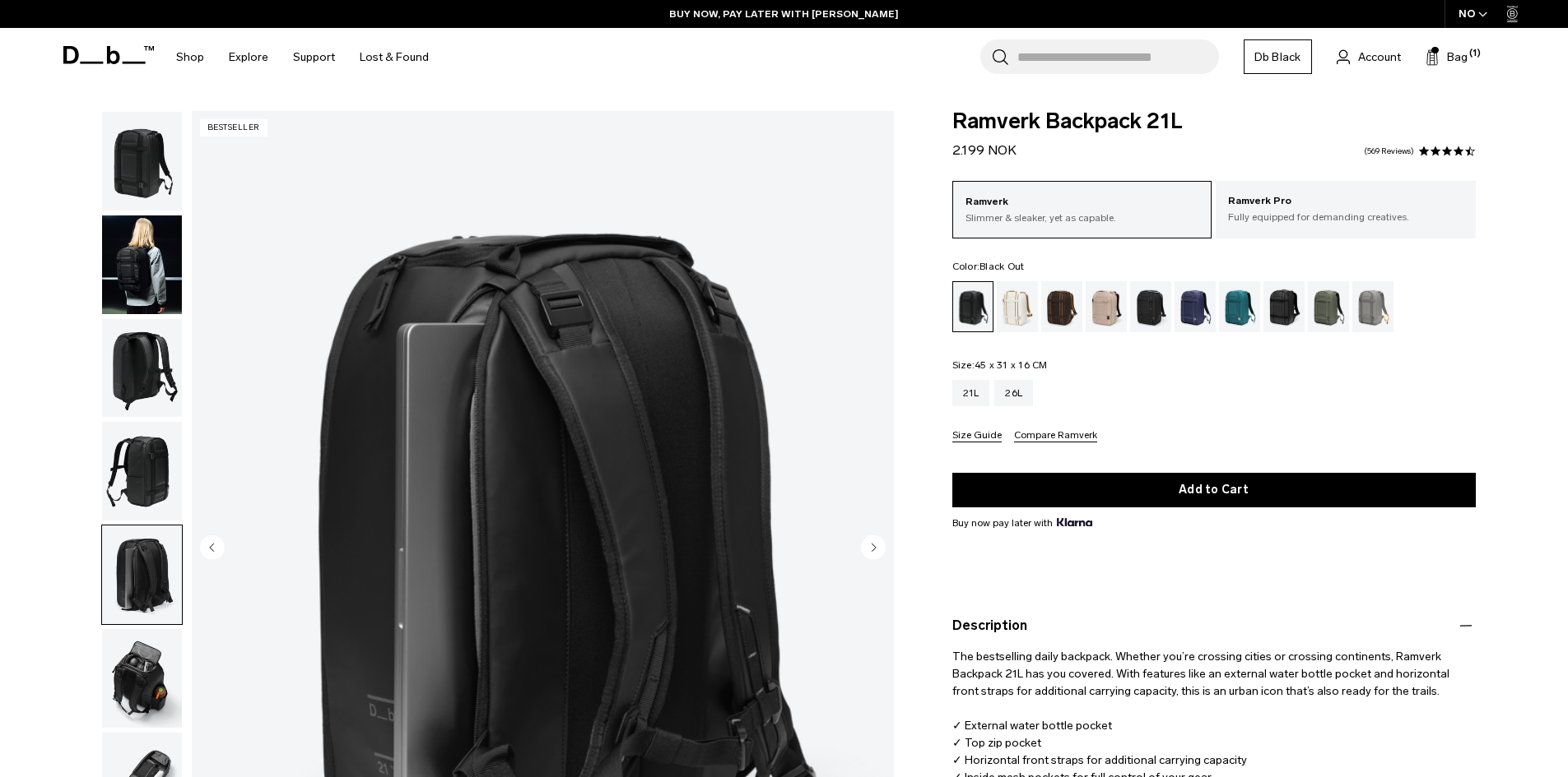
click at [861, 542] on icon "Next slide" at bounding box center [873, 547] width 25 height 25
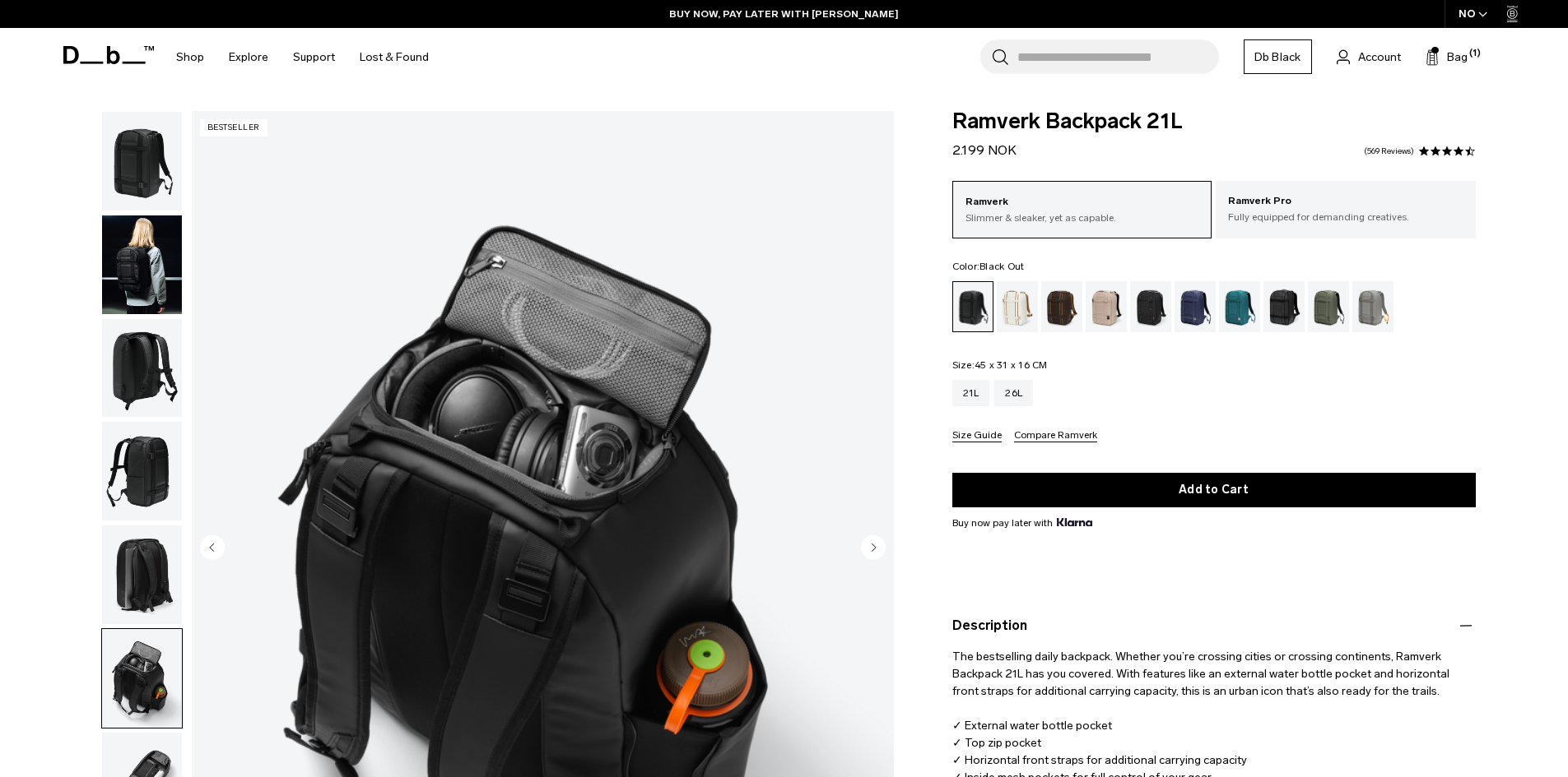
click at [861, 542] on icon "Next slide" at bounding box center [873, 547] width 25 height 25
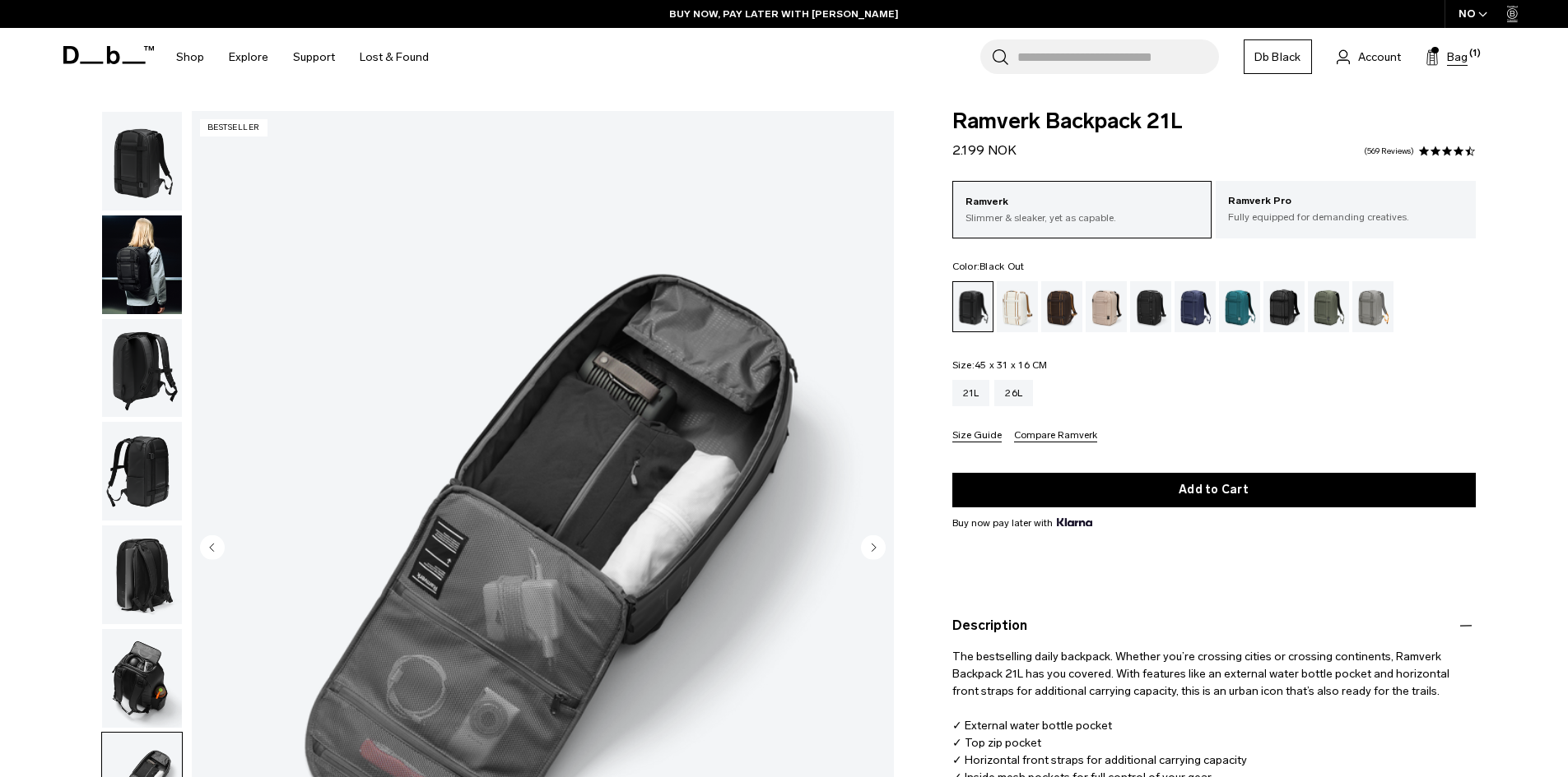
click at [1454, 58] on span "Bag" at bounding box center [1457, 57] width 21 height 18
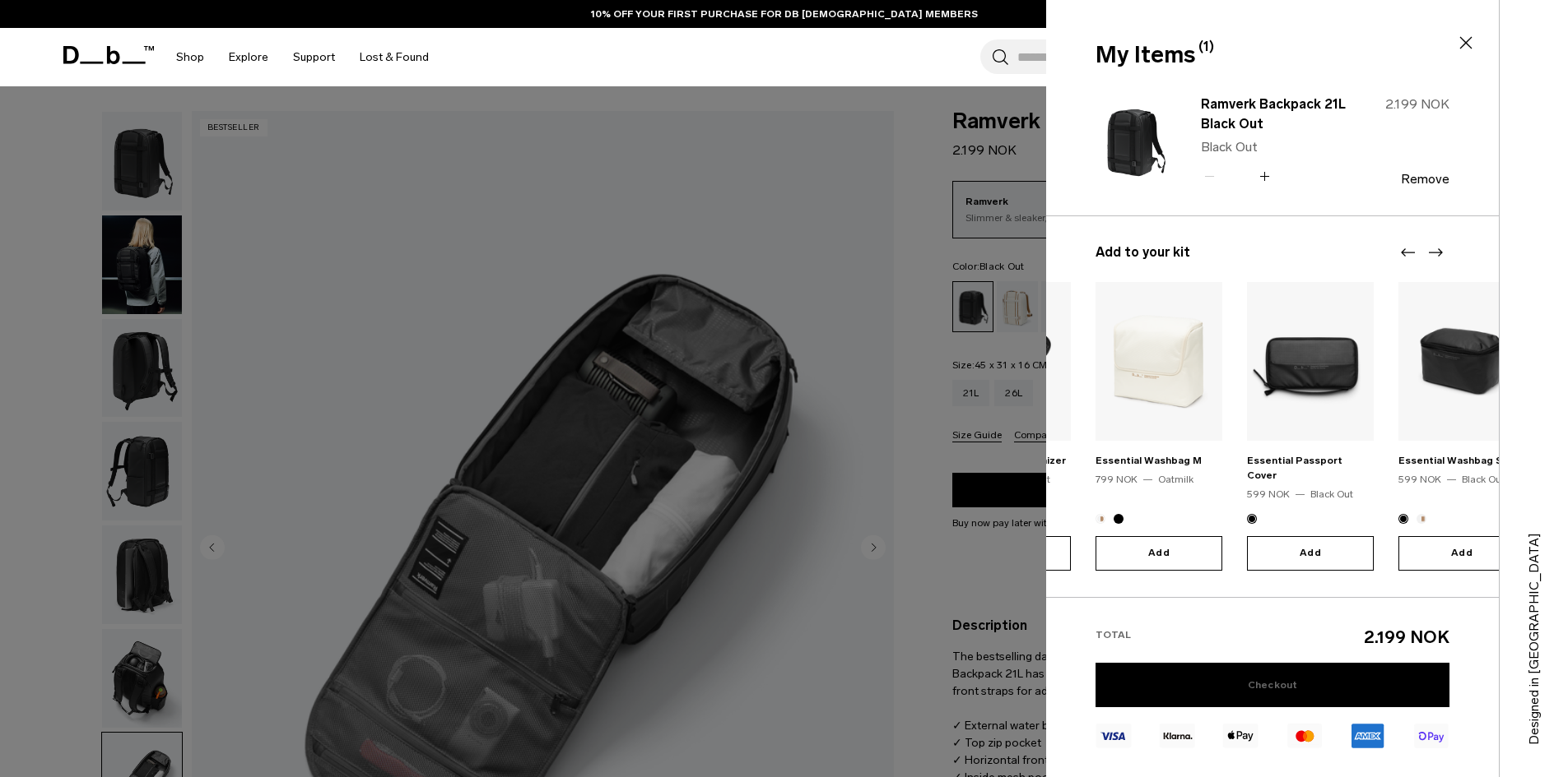
click at [1374, 668] on link "Checkout" at bounding box center [1271, 685] width 354 height 44
